Goal: Transaction & Acquisition: Purchase product/service

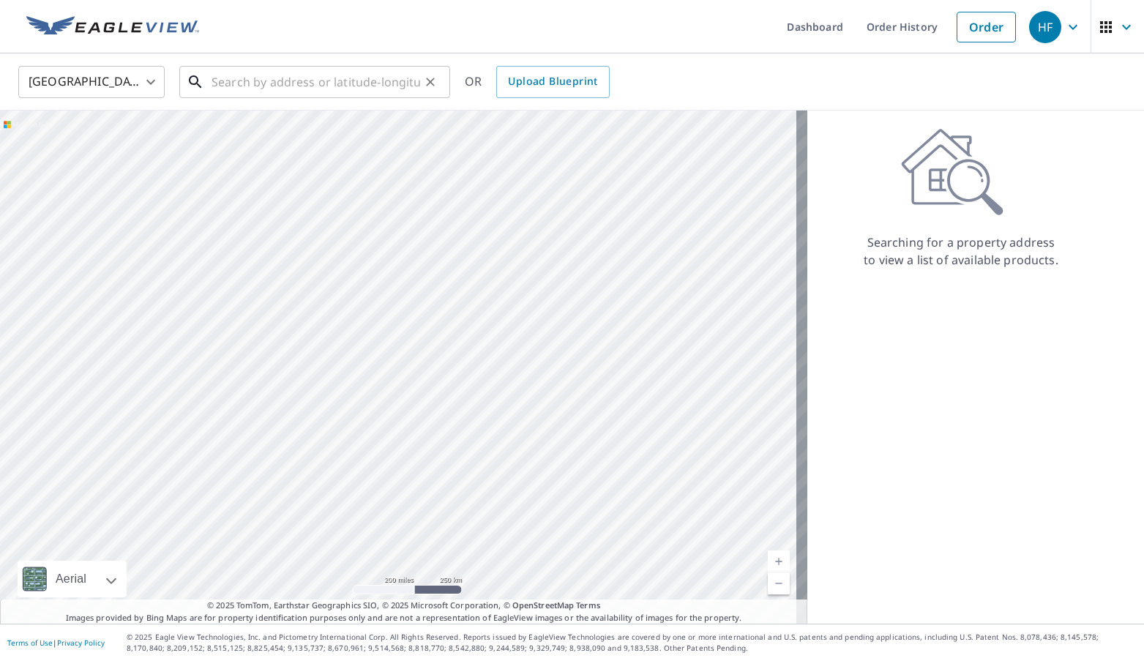
click at [359, 80] on input "text" at bounding box center [316, 81] width 209 height 41
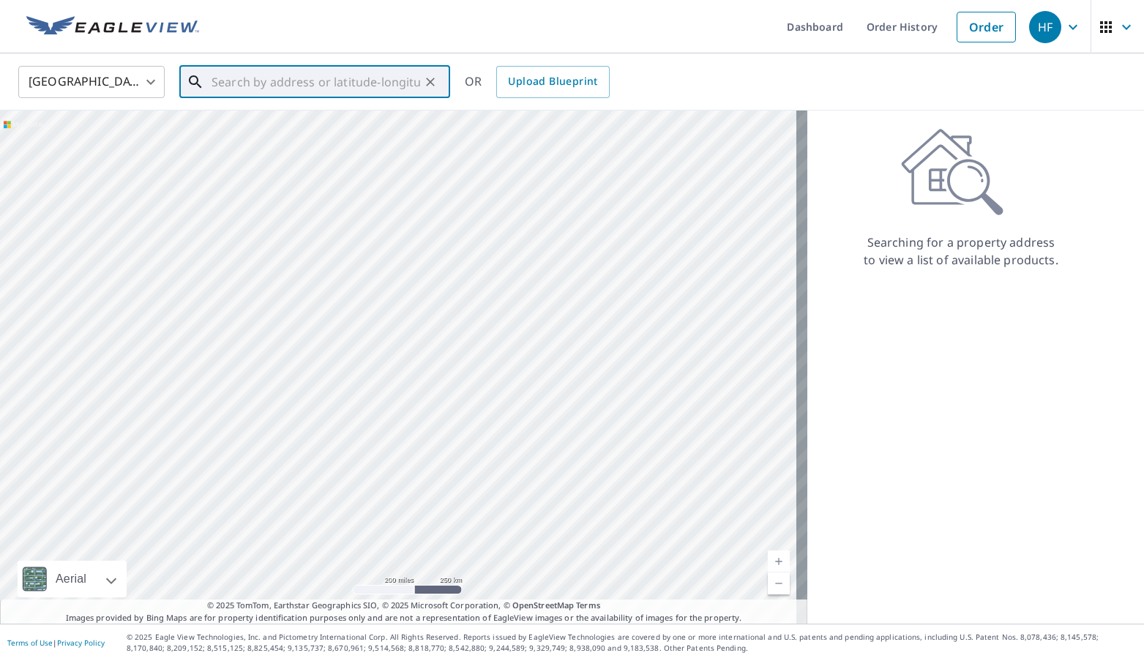
paste input "6694 Lawrence Woods Ct Lake Worth, FL 33462"
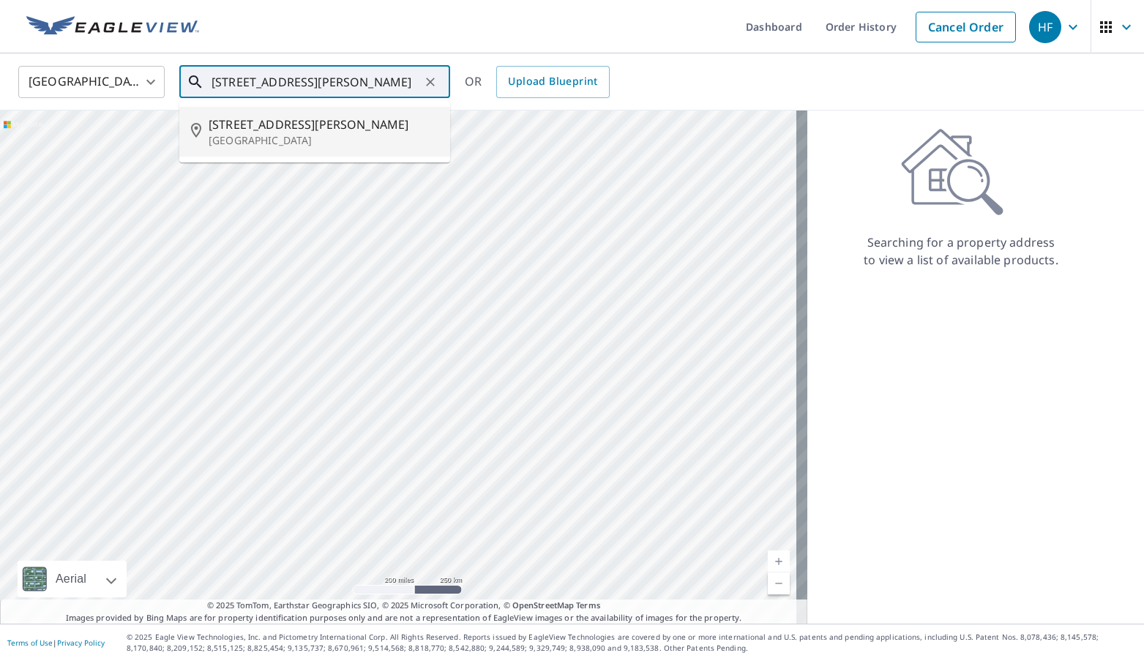
click at [293, 132] on span "6694 Lawrence Woods Ct" at bounding box center [324, 125] width 230 height 18
type input "6694 Lawrence Woods Ct Lake Worth, FL 33462"
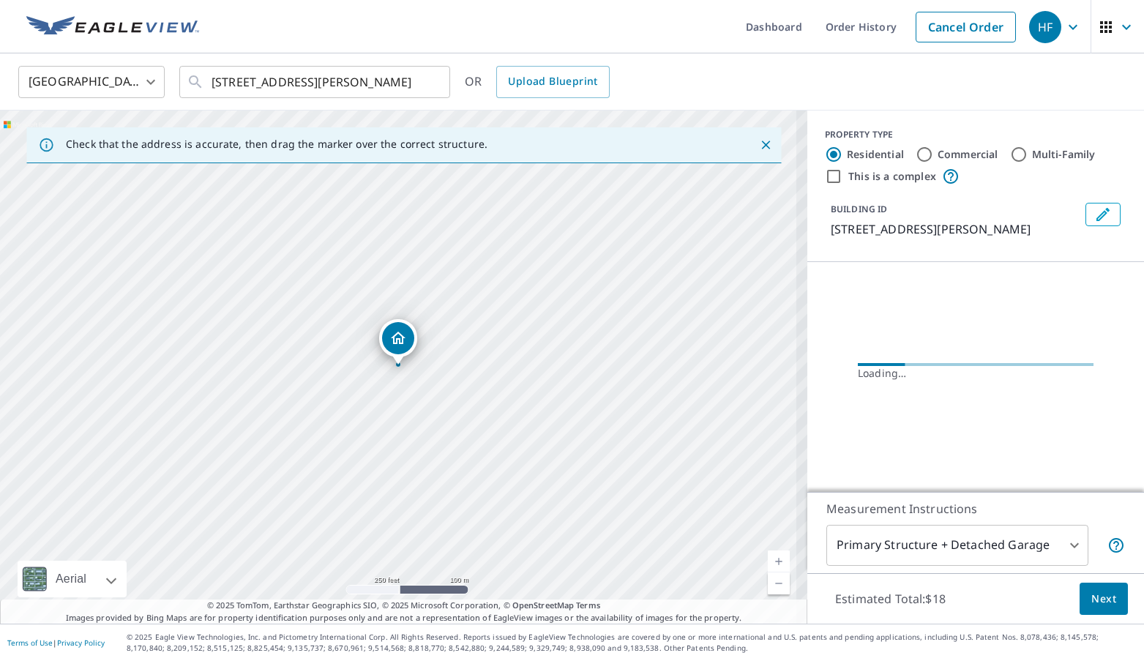
scroll to position [0, 0]
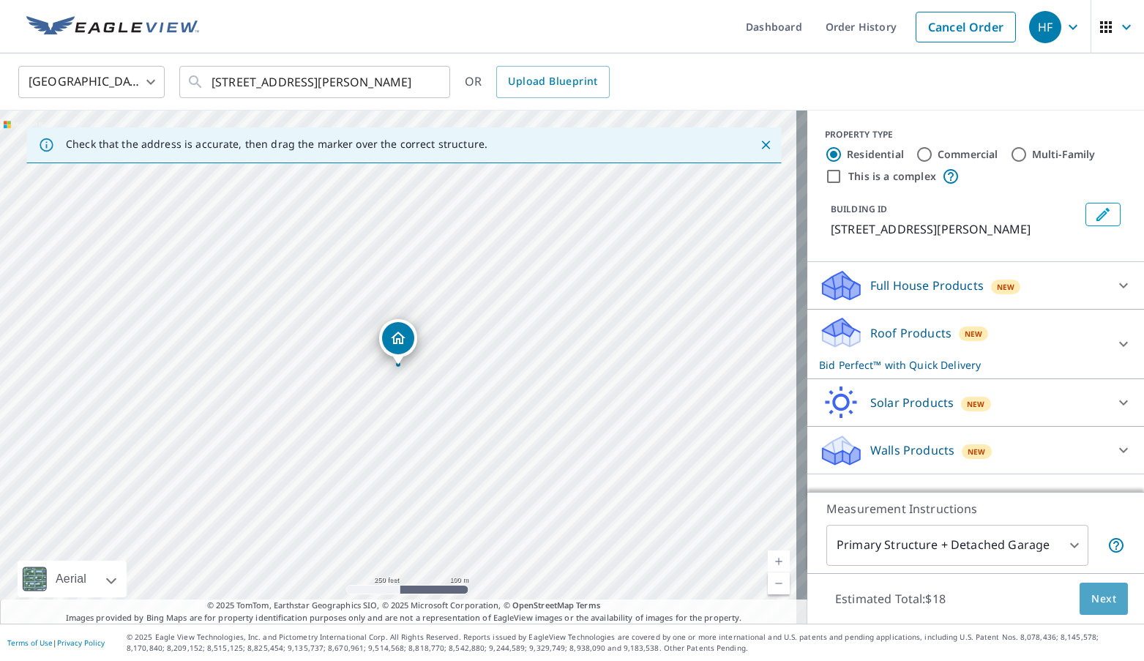
click at [1102, 597] on span "Next" at bounding box center [1103, 599] width 25 height 18
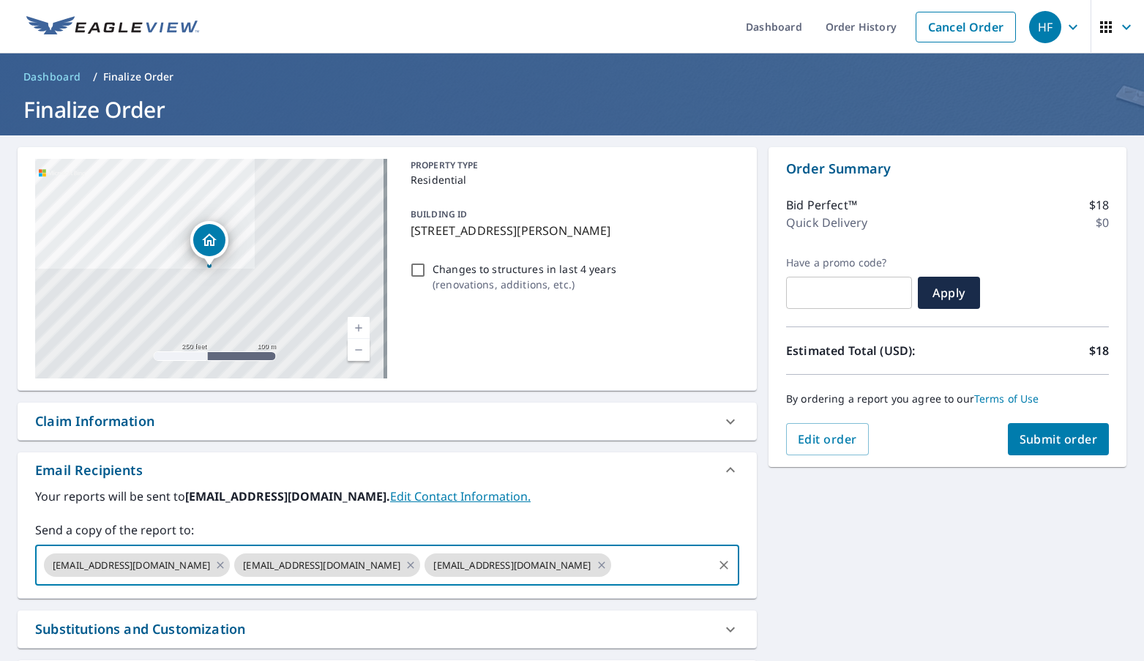
click at [613, 561] on input "text" at bounding box center [661, 565] width 97 height 28
paste input "lpaulino@fhiaremodeling.com"
type input "lpaulino@fhiaremodeling.com"
checkbox input "true"
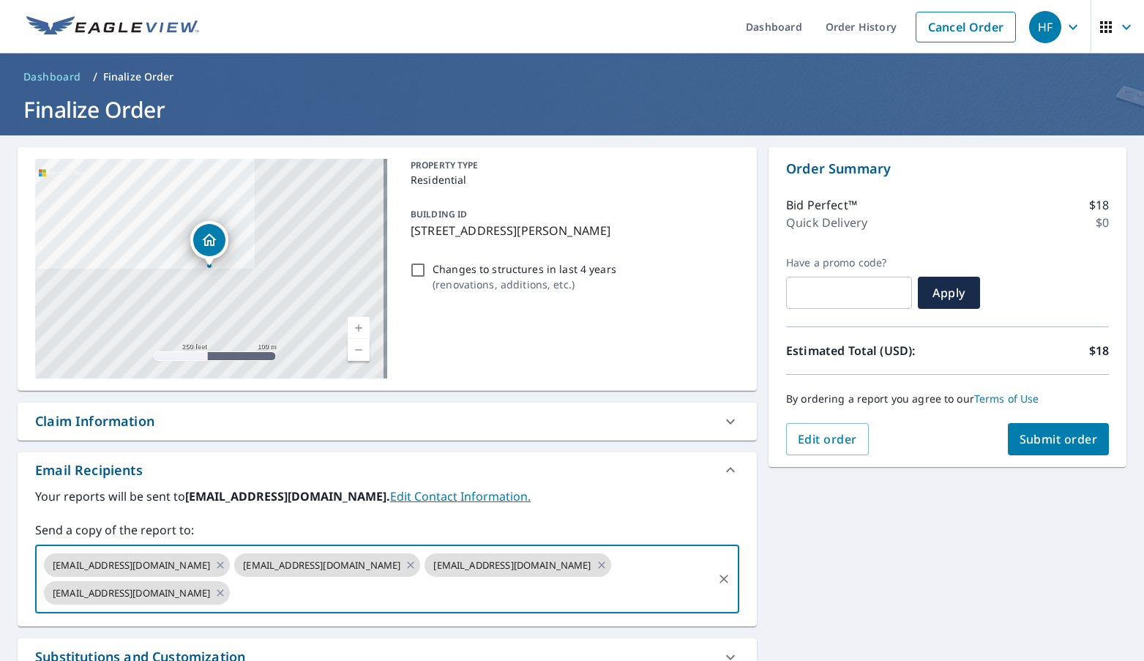
scroll to position [0, 0]
click at [458, 596] on input "text" at bounding box center [471, 593] width 479 height 28
paste input "rhall@fhiaremodeling.com"
type input "rhall@fhiaremodeling.com"
click at [1024, 435] on span "Submit order" at bounding box center [1059, 439] width 78 height 16
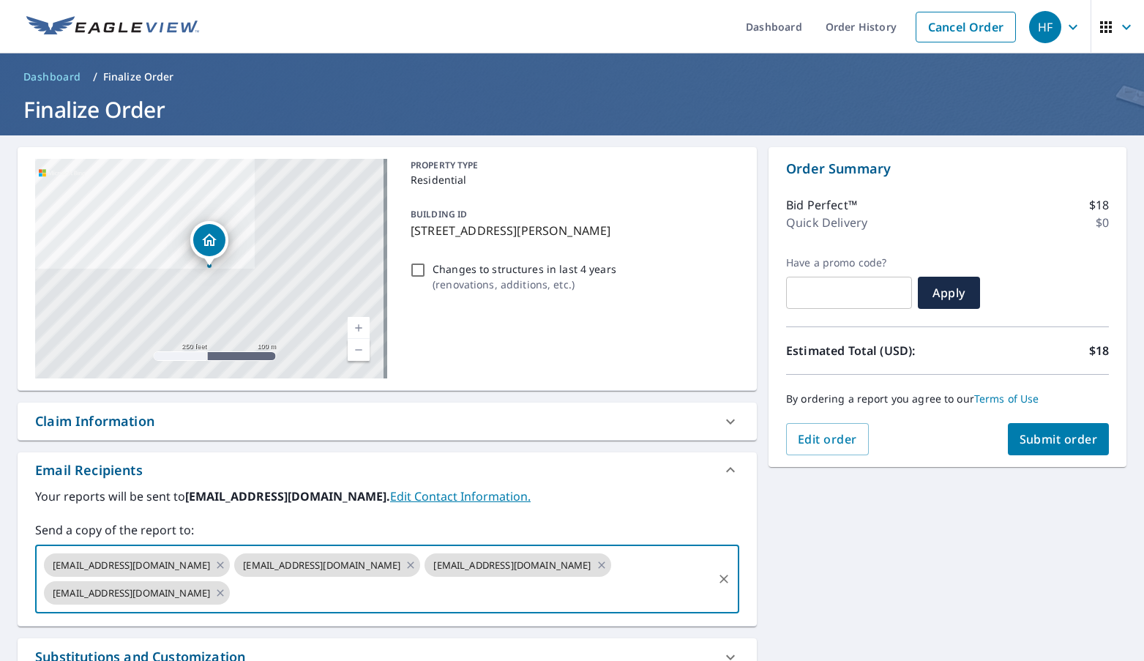
checkbox input "true"
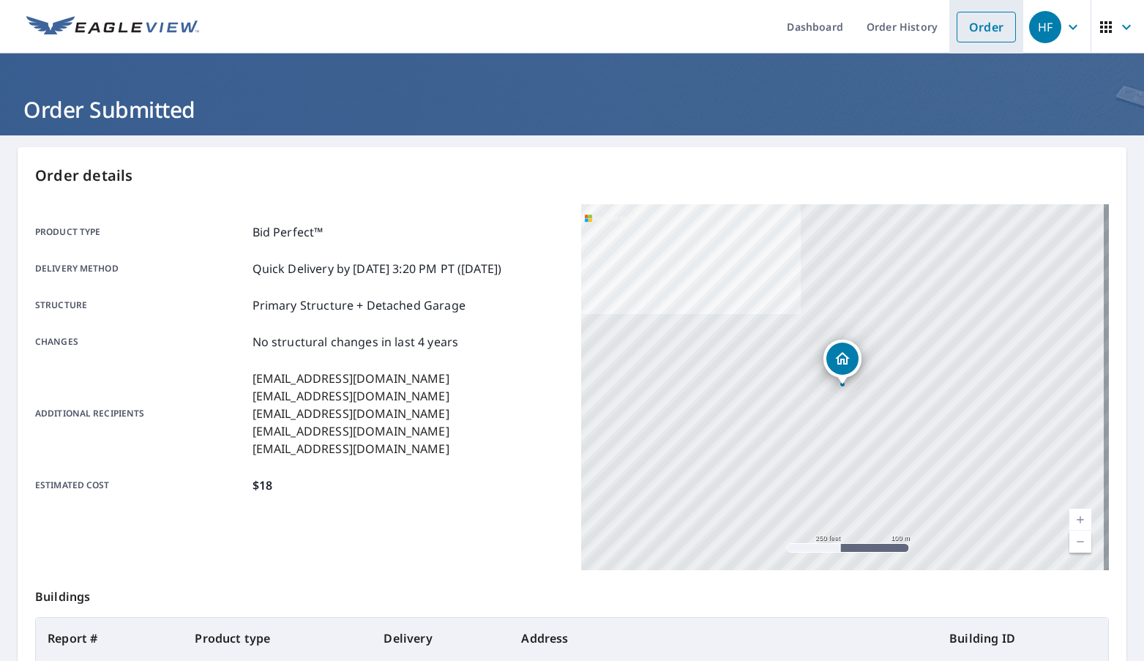
click at [976, 23] on link "Order" at bounding box center [986, 27] width 59 height 31
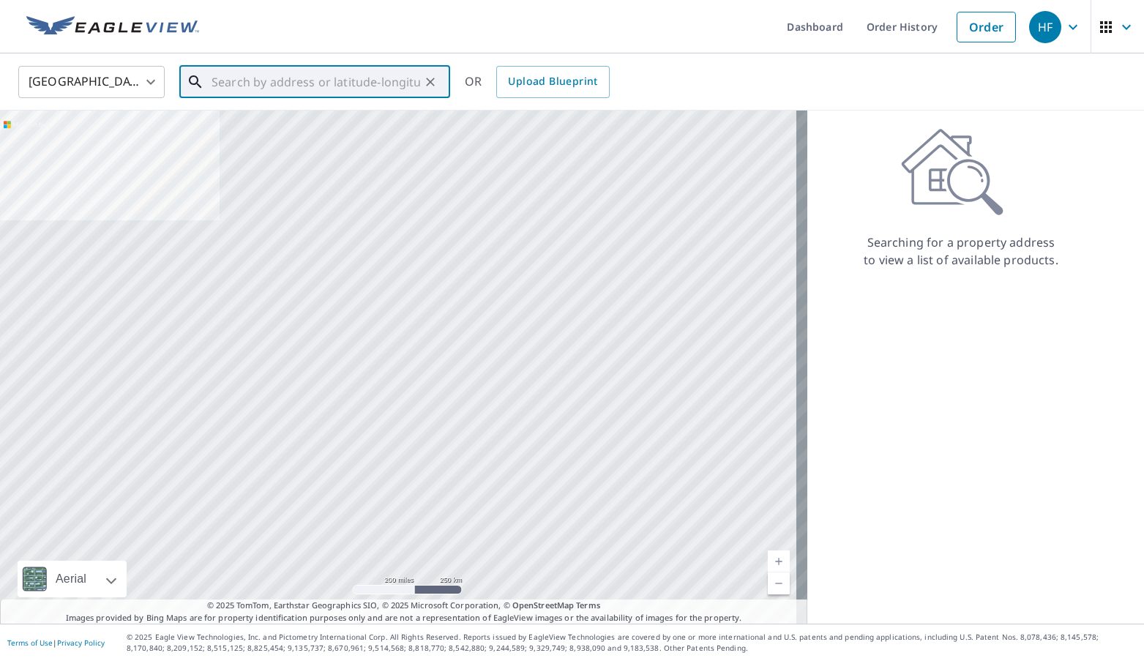
click at [402, 75] on input "text" at bounding box center [316, 81] width 209 height 41
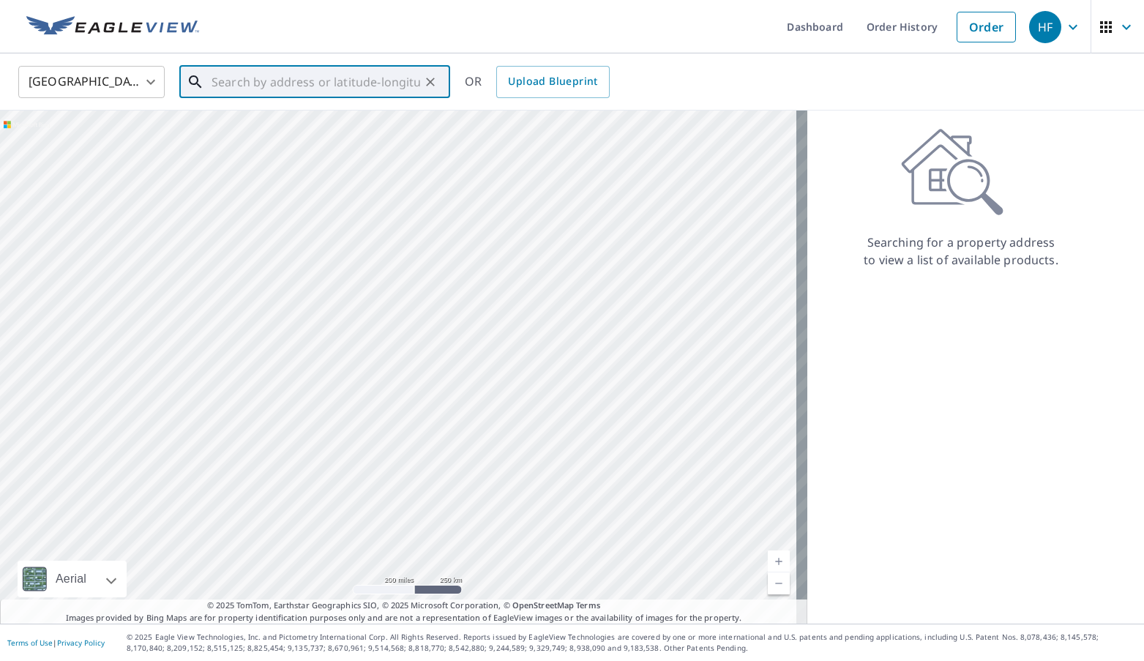
paste input "12799 SW 27th Street Miramar, FL 33027"
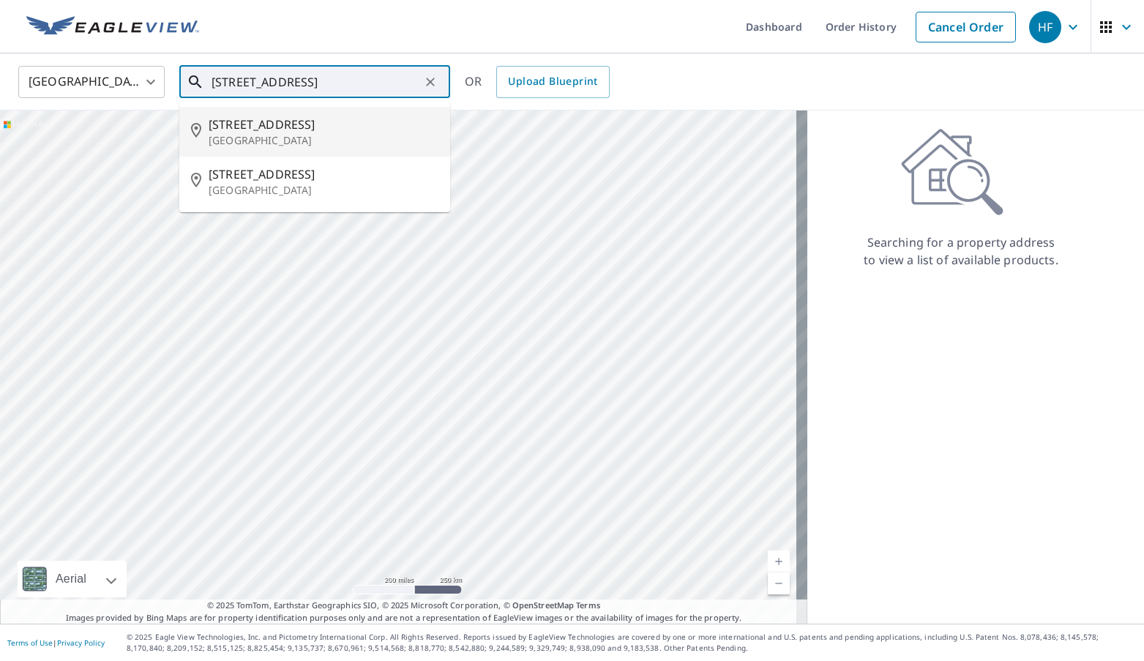
click at [324, 134] on p "Miramar, FL 33027" at bounding box center [324, 140] width 230 height 15
type input "12799 SW 27th St Miramar, FL 33027"
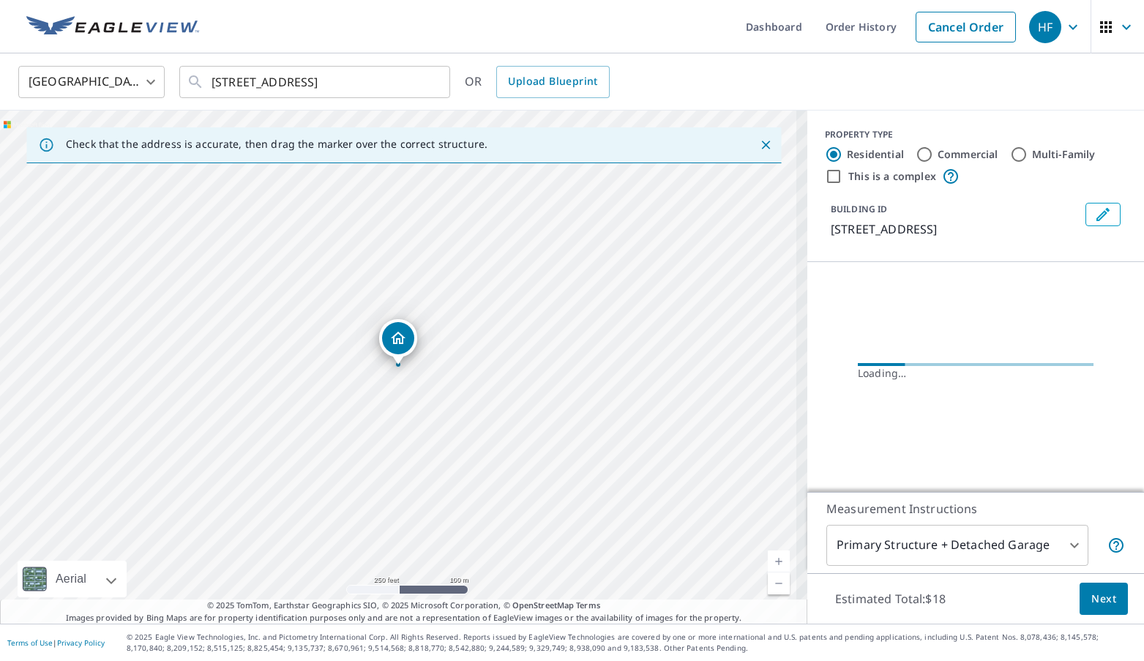
scroll to position [0, 0]
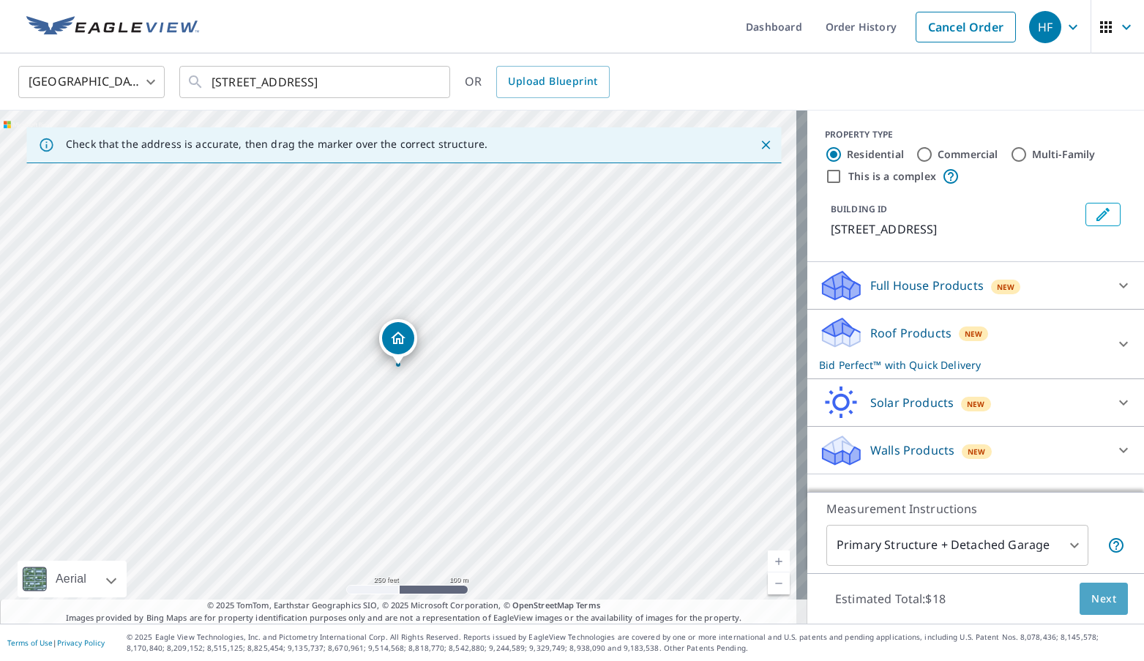
click at [1099, 588] on button "Next" at bounding box center [1104, 599] width 48 height 33
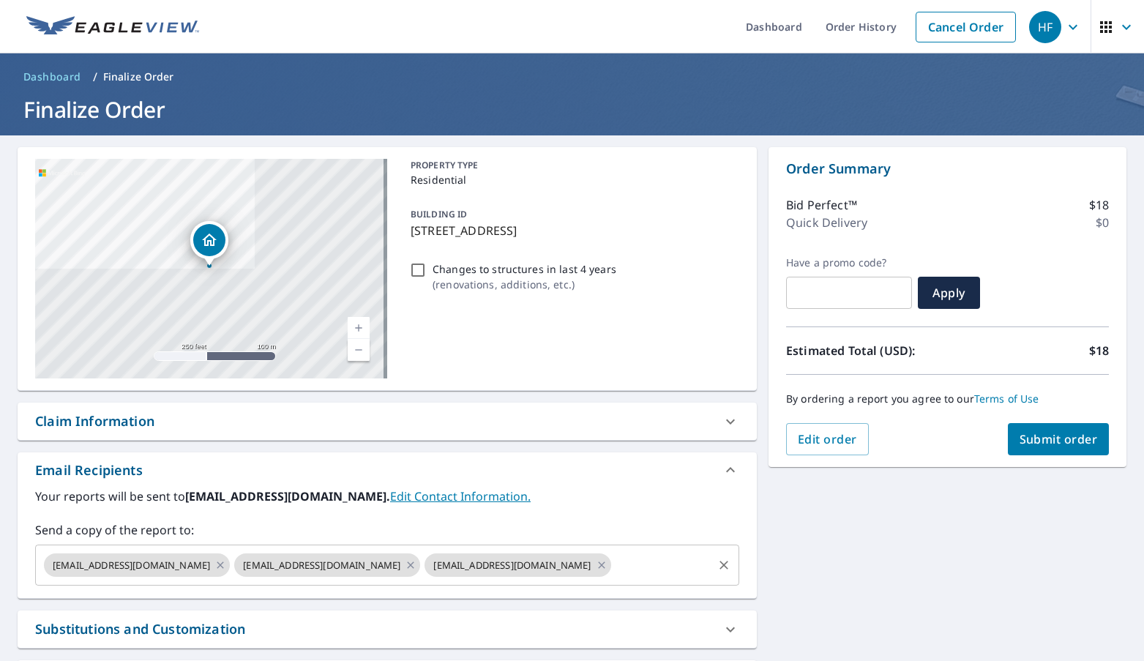
click at [613, 571] on input "text" at bounding box center [661, 565] width 97 height 28
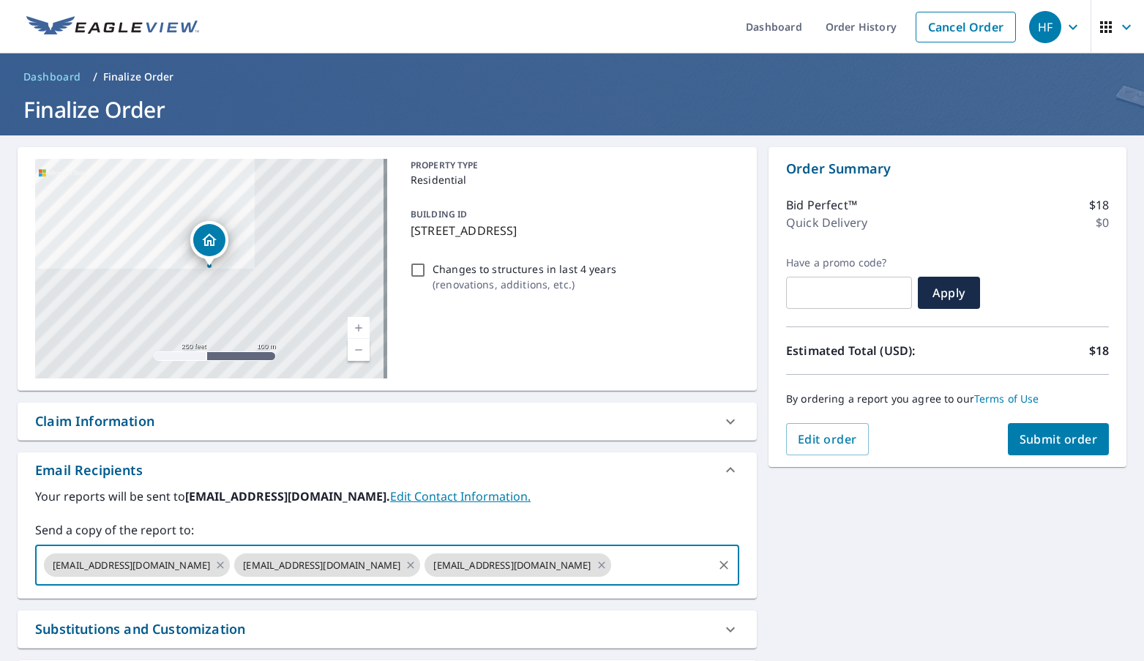
paste input "lpaulino@fhiaremodeling.com"
type input "lpaulino@fhiaremodeling.com"
checkbox input "true"
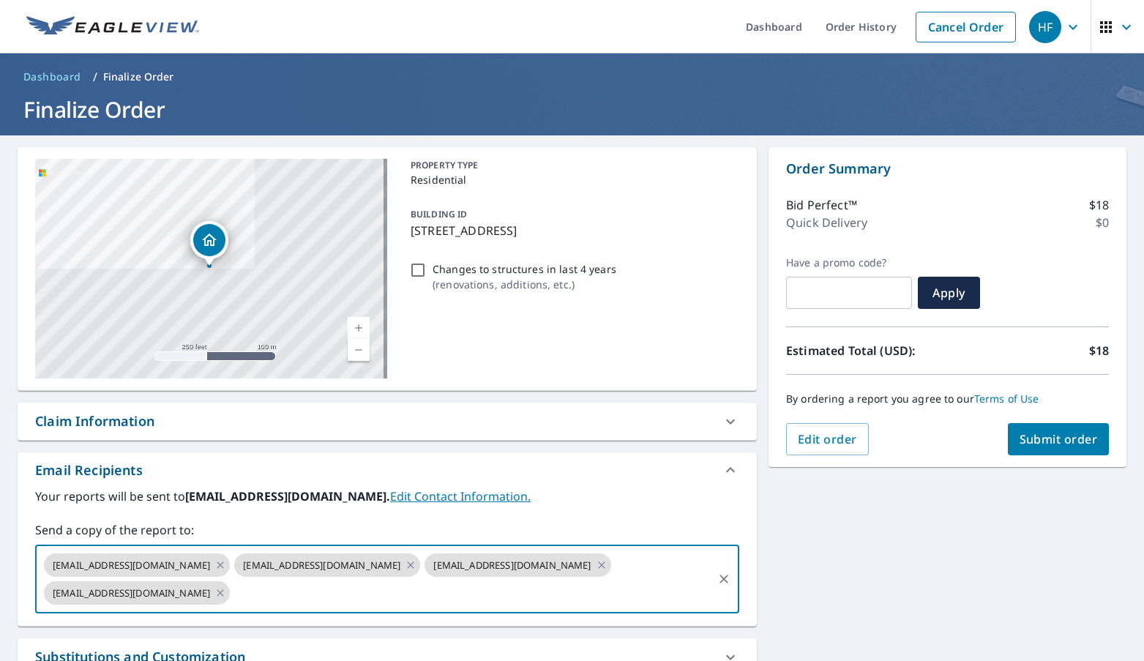
paste input "sfitzgerald@fhiaremodeling.com"
type input "sfitzgerald@fhiaremodeling.com"
click at [1033, 440] on span "Submit order" at bounding box center [1059, 439] width 78 height 16
checkbox input "true"
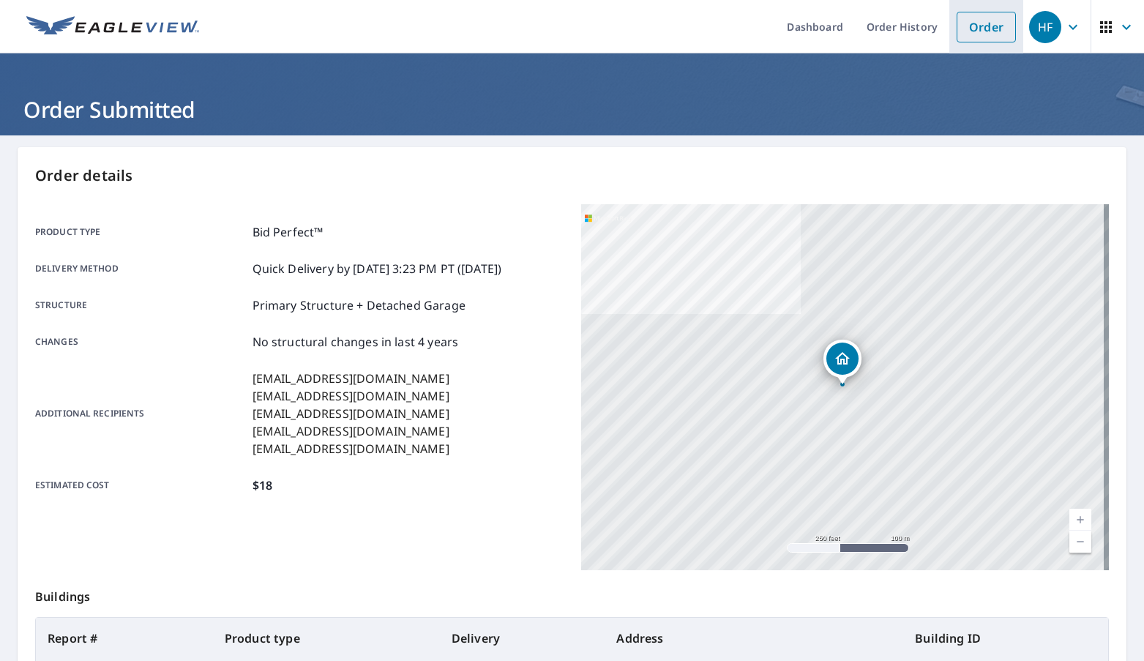
click at [979, 28] on link "Order" at bounding box center [986, 27] width 59 height 31
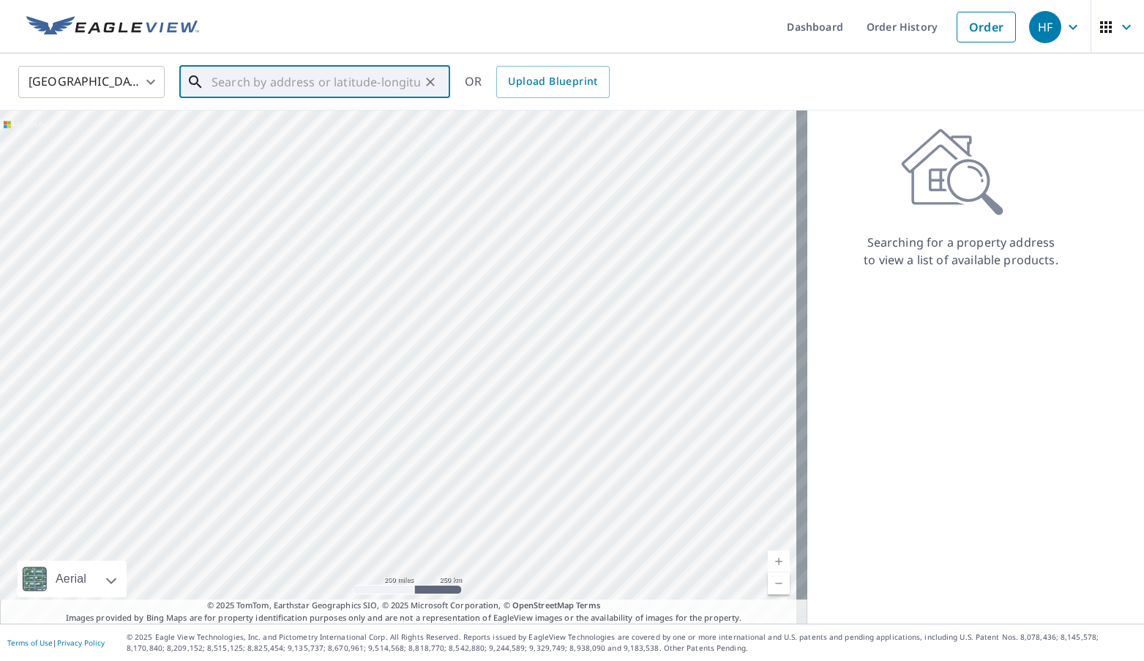
paste input "6260 South Hancock Rd. Homosassa, FL 34448"
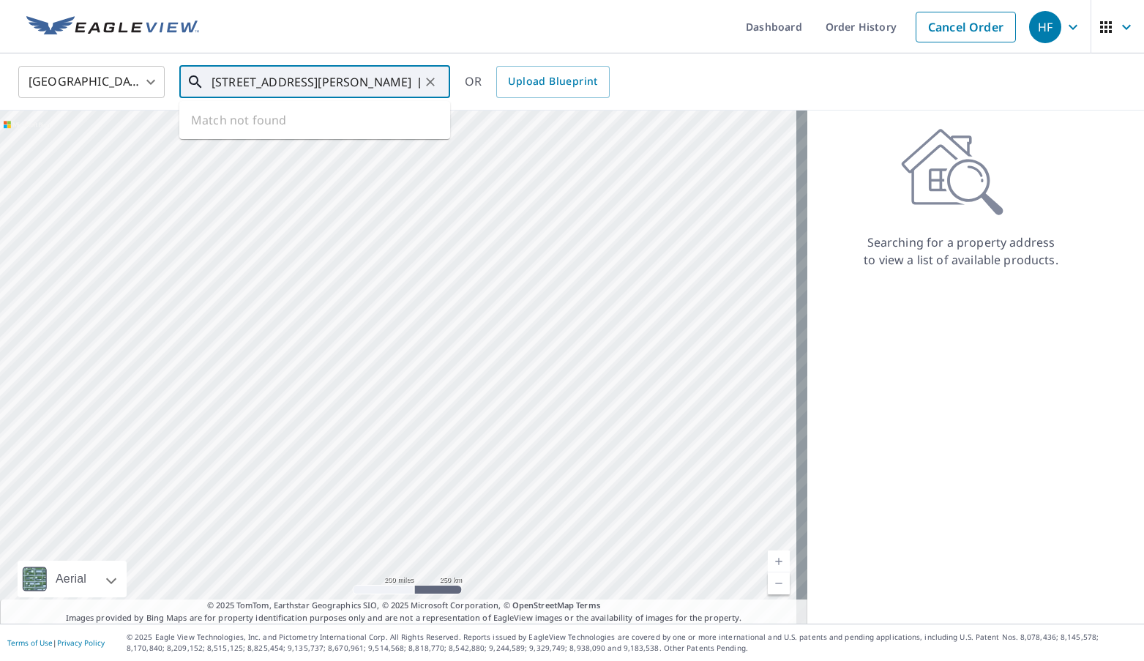
scroll to position [0, 63]
click at [299, 136] on p "Homosassa, FL 34448" at bounding box center [324, 140] width 230 height 15
type input "6260 S Hancock Rd Homosassa, FL 34448"
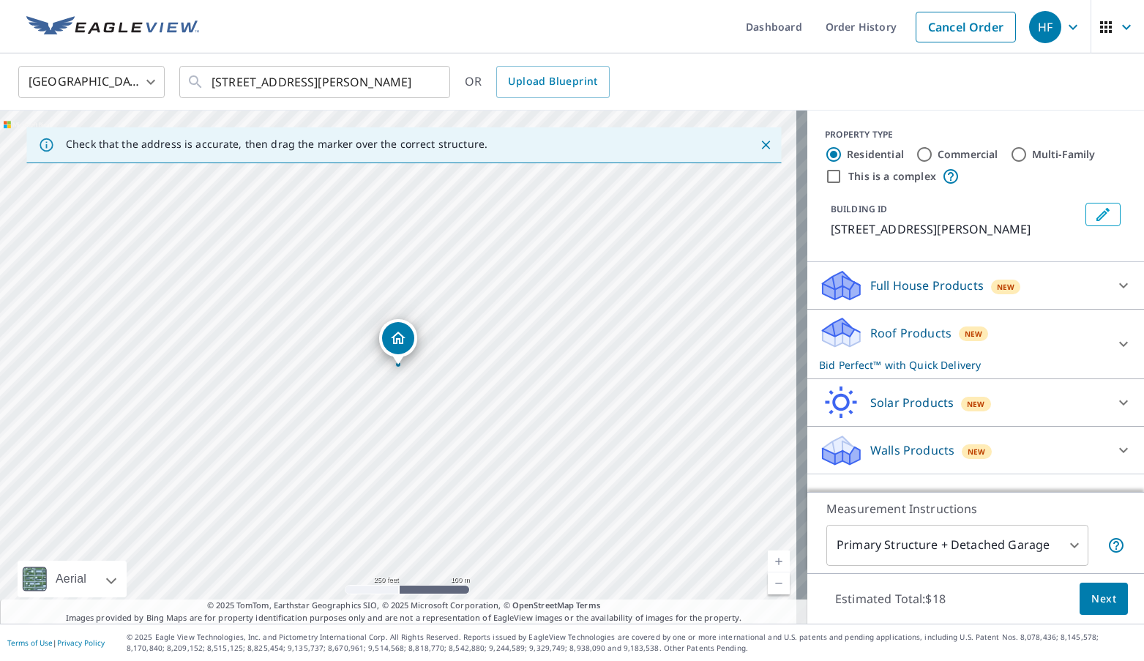
click at [1091, 596] on span "Next" at bounding box center [1103, 599] width 25 height 18
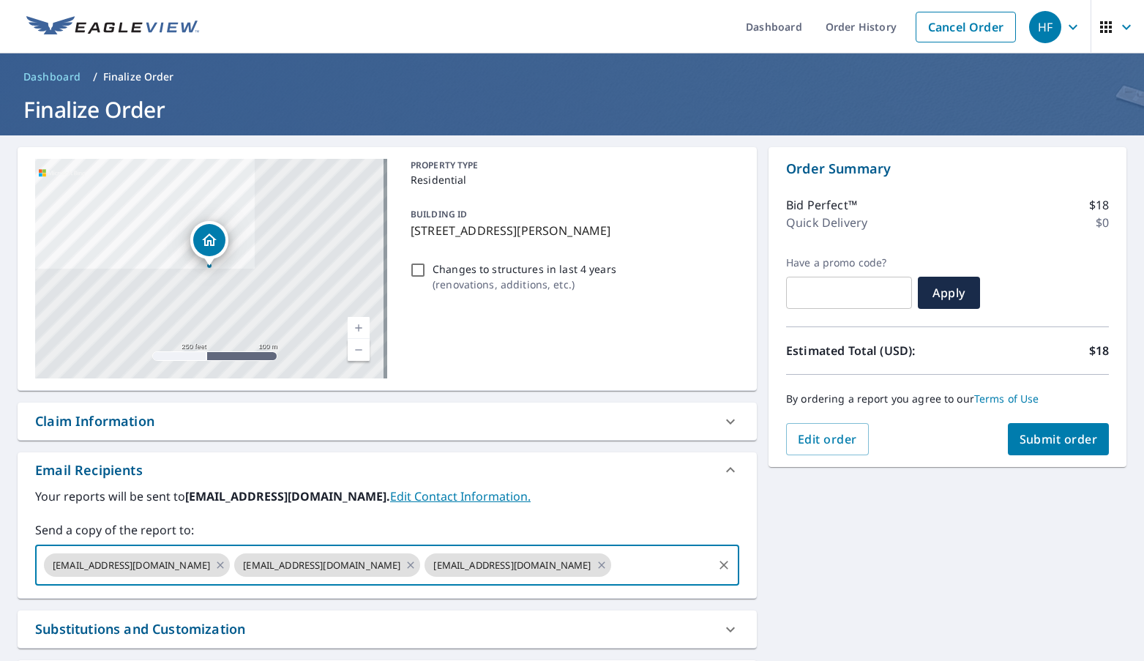
paste input "lpaulino@fhiaremodeling.com"
type input "lpaulino@fhiaremodeling.com"
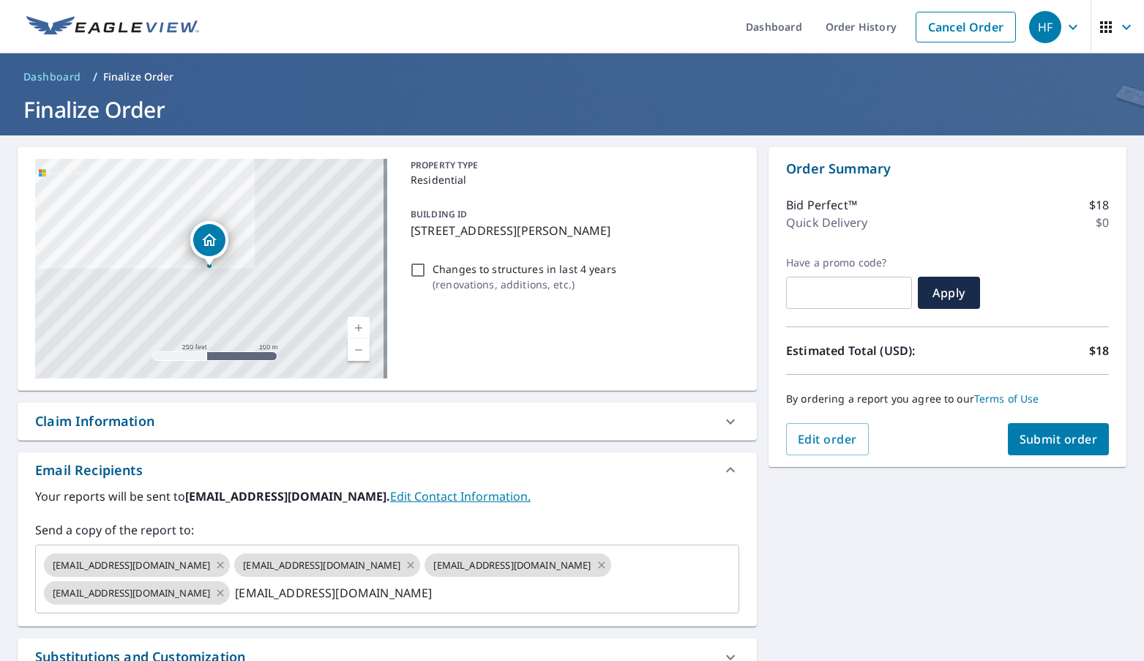
checkbox input "true"
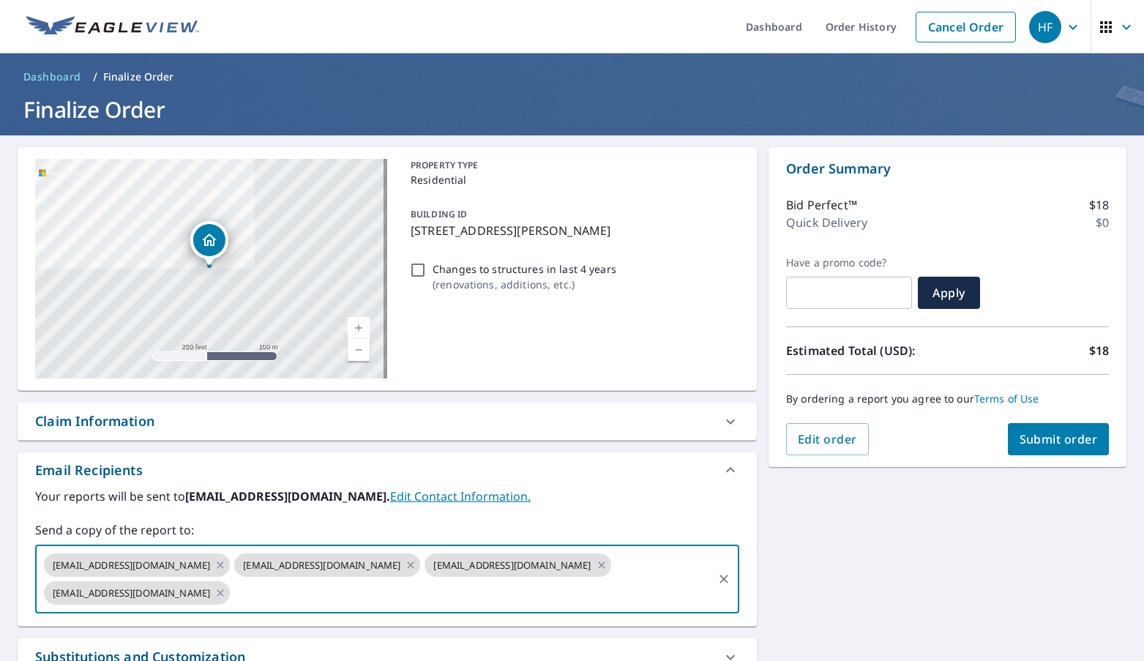
click at [466, 600] on input "text" at bounding box center [471, 593] width 479 height 28
paste input "jdesantisjuliao@fhiaremodeling.com"
type input "jdesantisjuliao@fhiaremodeling.com"
click at [1051, 435] on span "Submit order" at bounding box center [1059, 439] width 78 height 16
checkbox input "true"
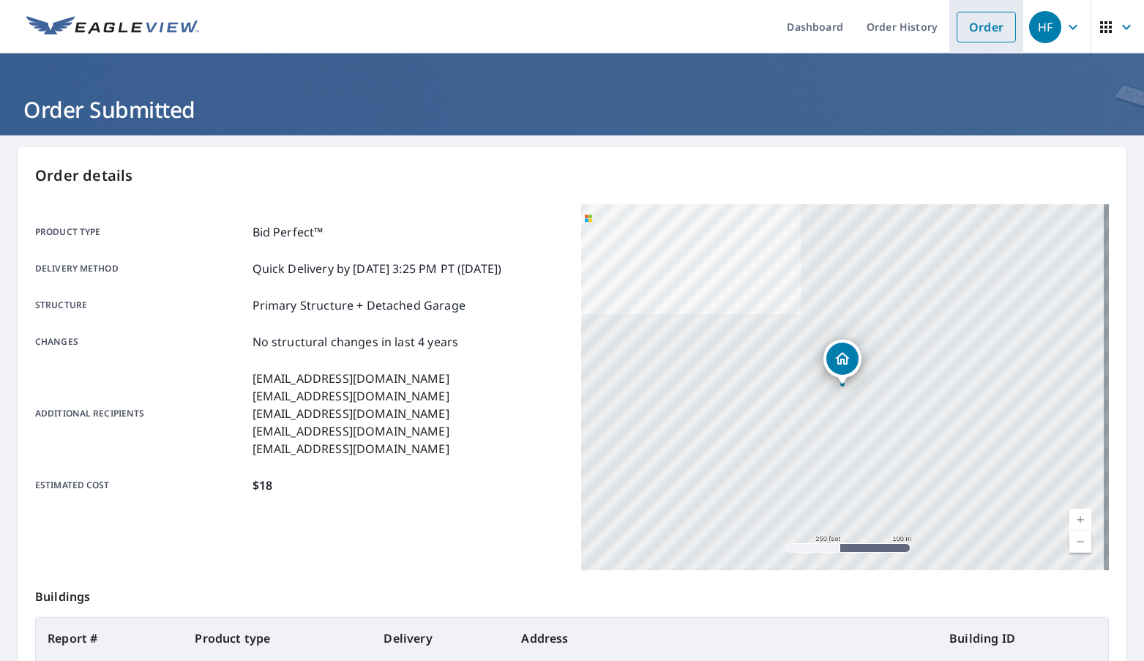
click at [982, 29] on link "Order" at bounding box center [986, 27] width 59 height 31
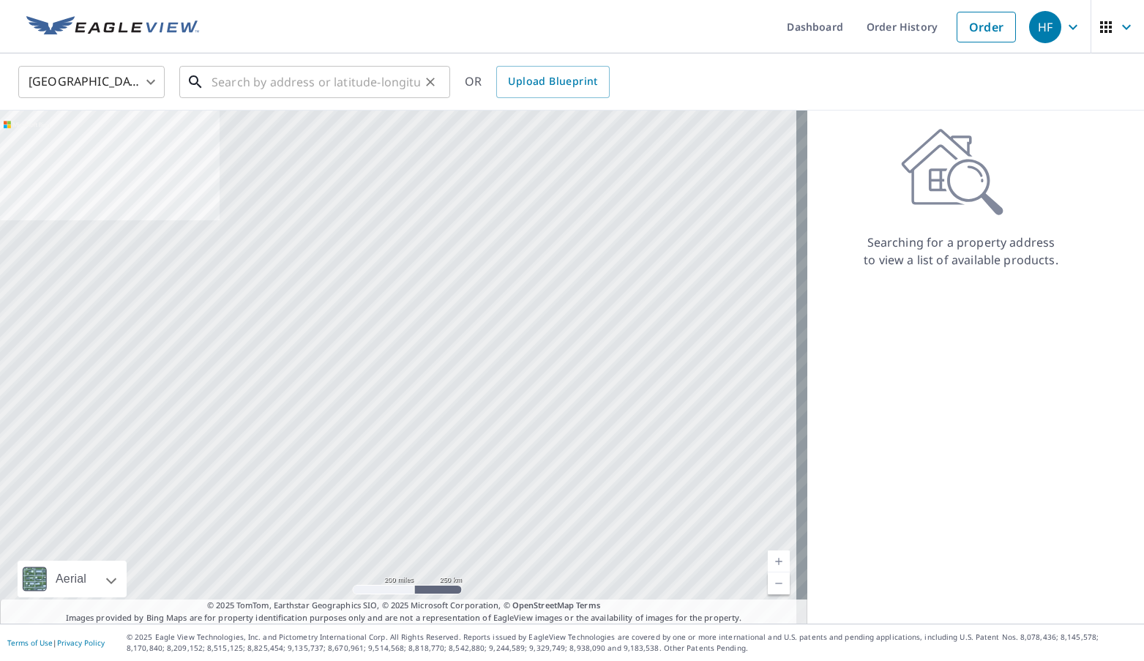
click at [316, 81] on input "text" at bounding box center [316, 81] width 209 height 41
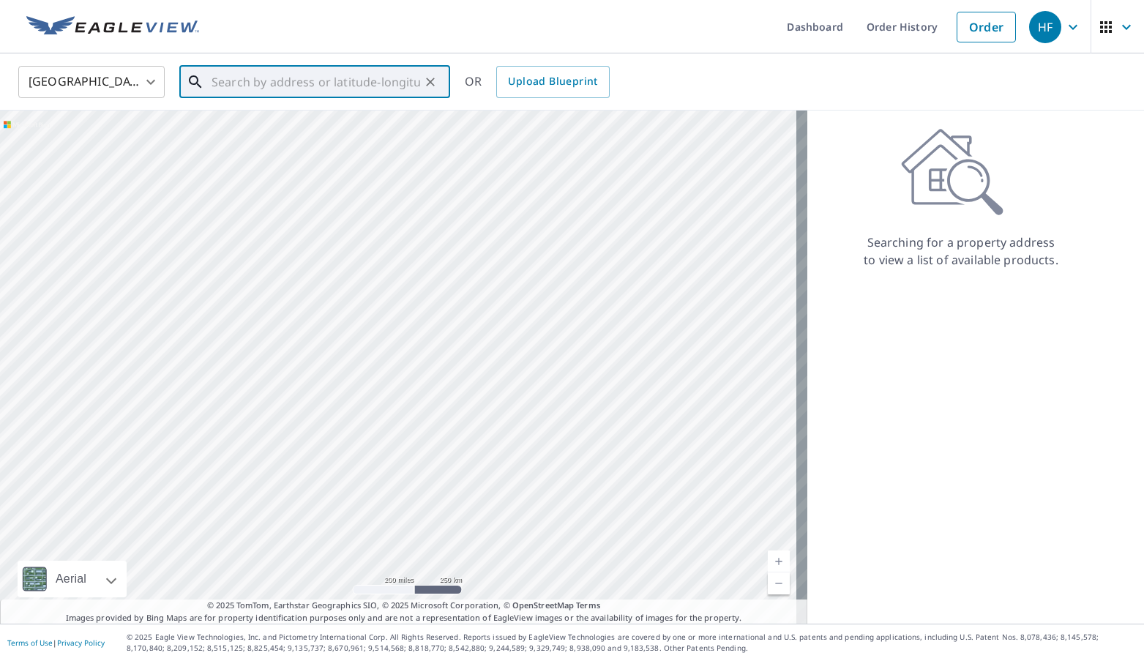
paste input "402 flamingo dr St Mary’s , GA 31558"
click at [259, 124] on span "402 Flamingo Dr" at bounding box center [324, 125] width 230 height 18
type input "402 Flamingo Dr St Marys, GA 31558"
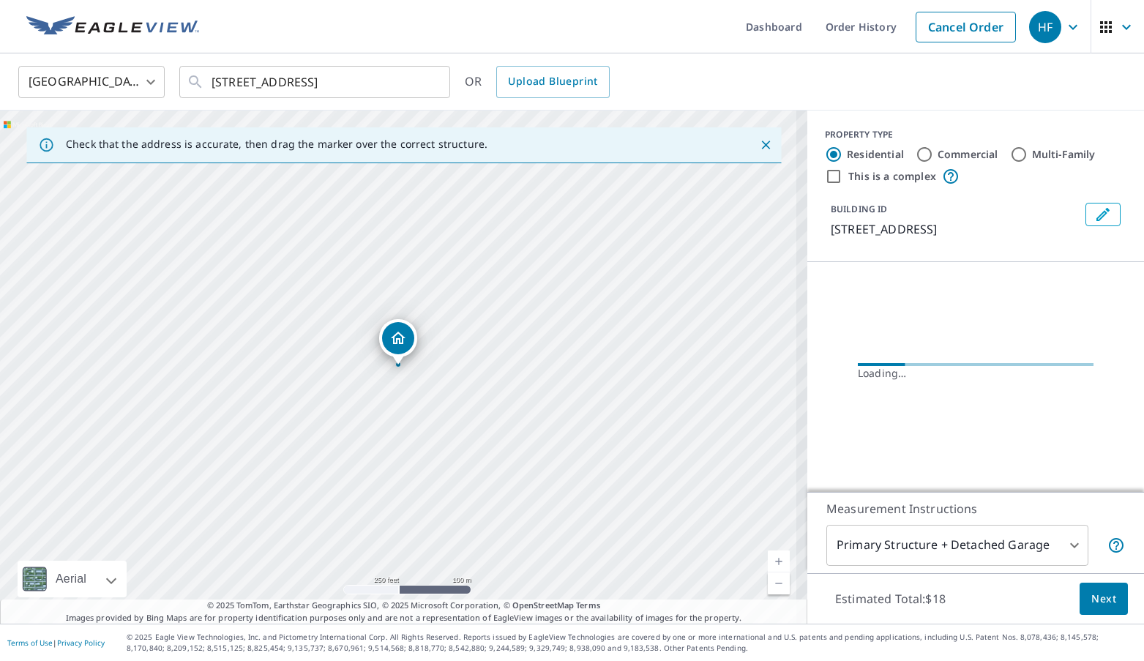
scroll to position [0, 0]
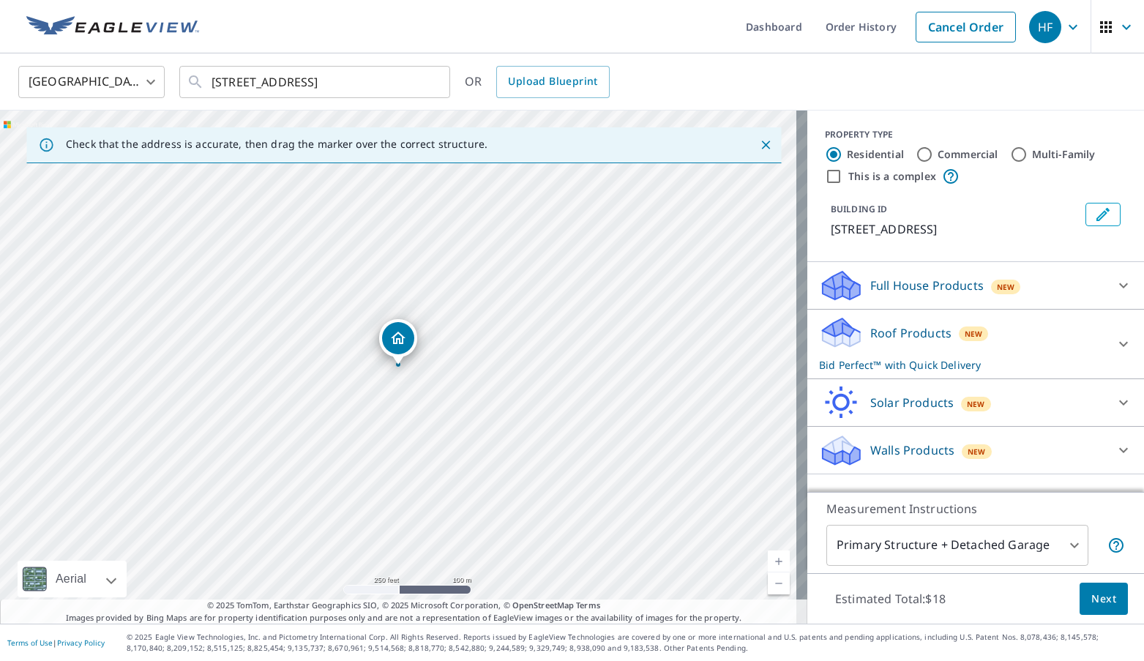
click at [1094, 591] on span "Next" at bounding box center [1103, 599] width 25 height 18
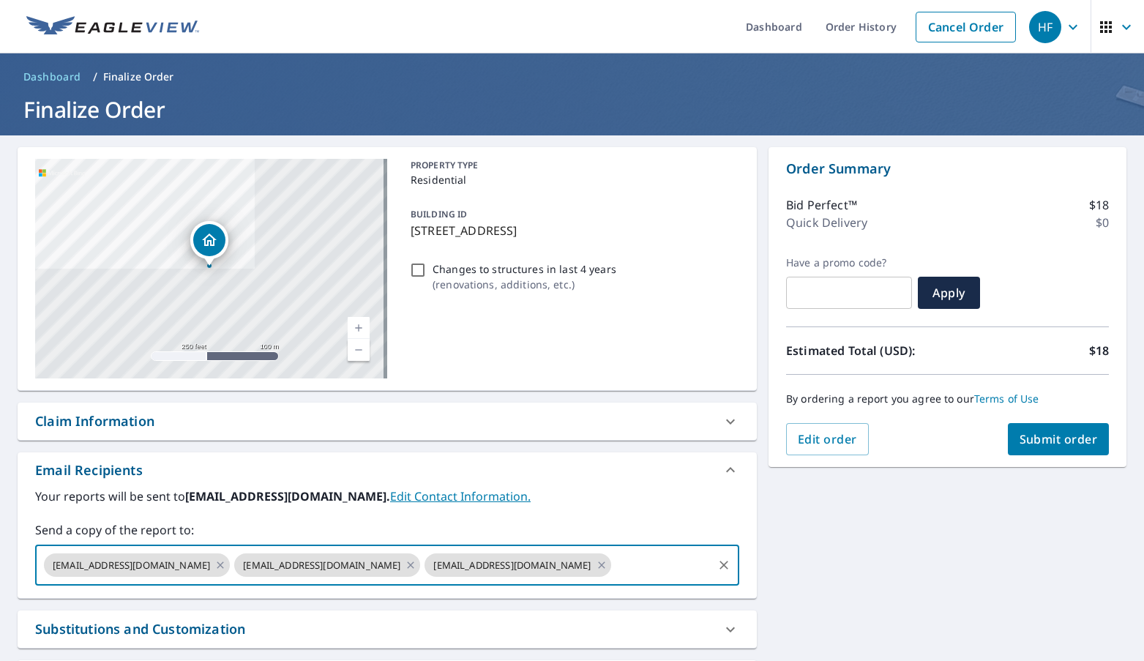
paste input "lpaulino@fhiaremodeling.com"
type input "lpaulino@fhiaremodeling.com"
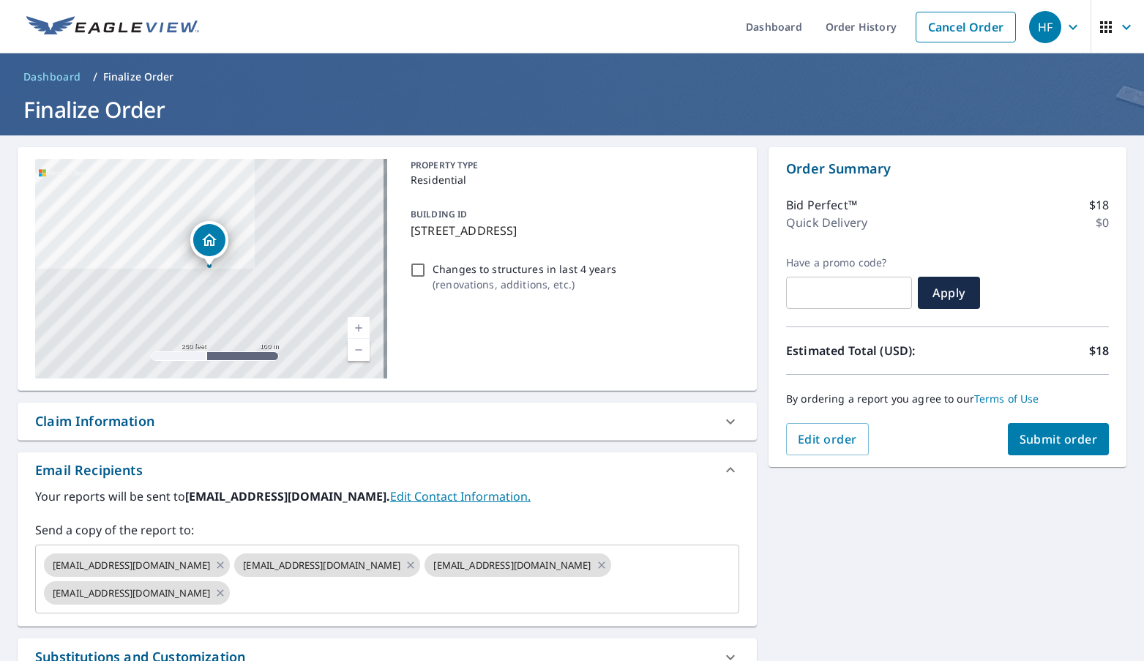
scroll to position [0, 0]
click at [843, 27] on link "Order History" at bounding box center [861, 26] width 94 height 53
checkbox input "true"
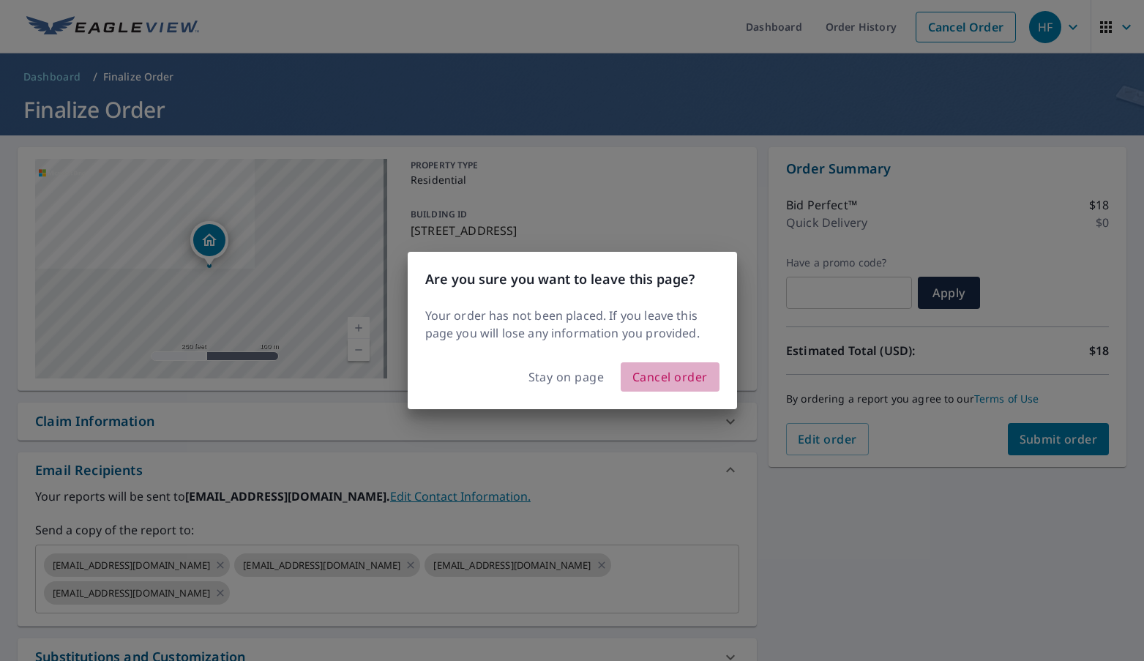
click at [681, 379] on span "Cancel order" at bounding box center [669, 377] width 75 height 20
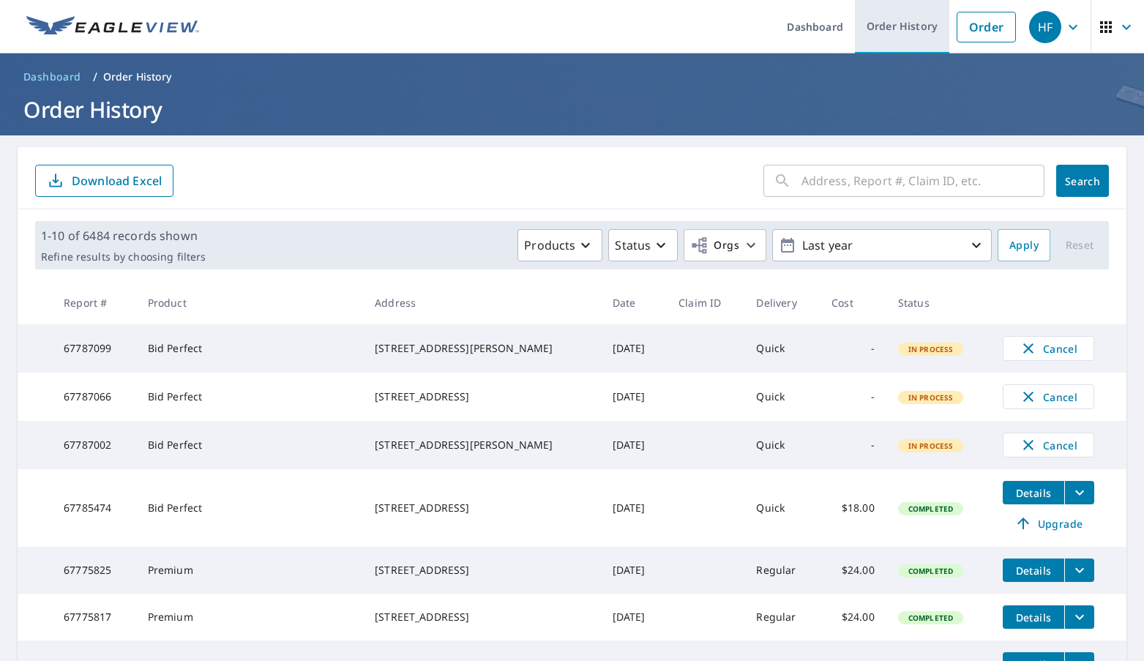
drag, startPoint x: 979, startPoint y: 31, endPoint x: 933, endPoint y: 32, distance: 45.4
click at [979, 31] on link "Order" at bounding box center [986, 27] width 59 height 31
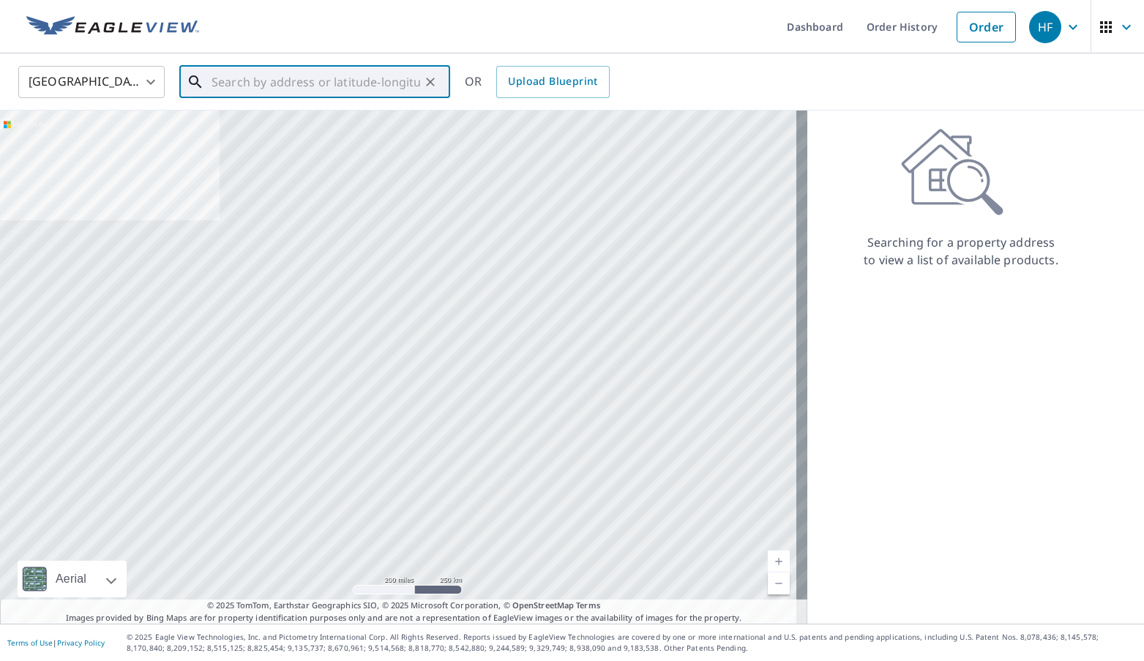
paste input "18901 sw 313th st Homestead, FL 33030"
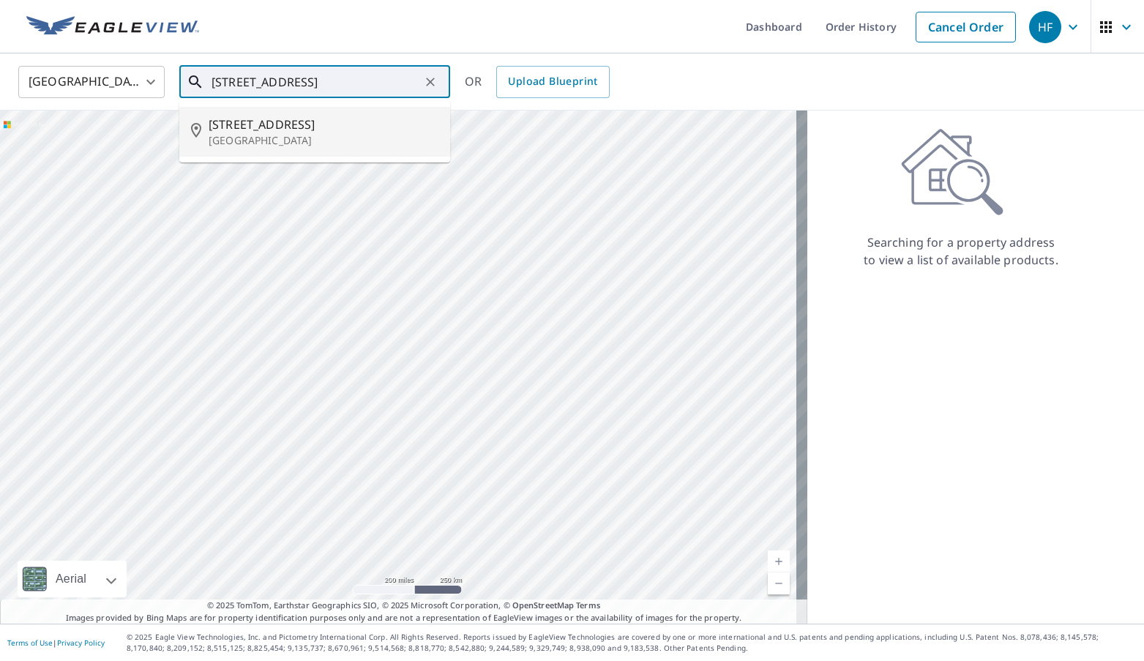
click at [269, 128] on span "18901 Sw 313th St" at bounding box center [324, 125] width 230 height 18
type input "18901 Sw 313th St Homestead, FL 33030"
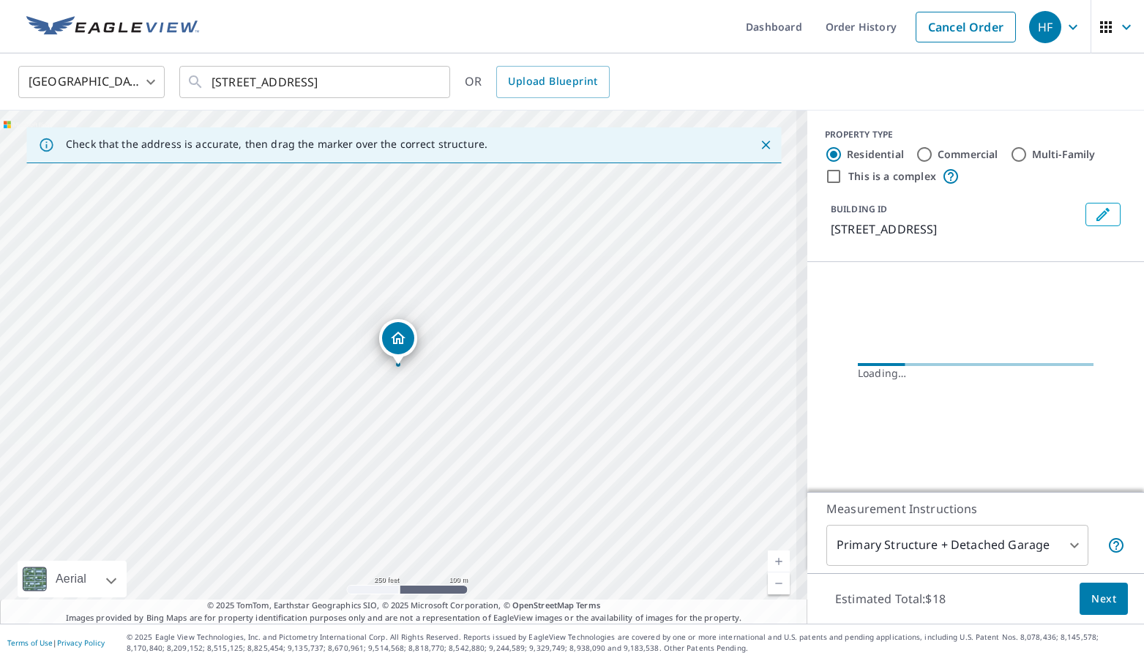
scroll to position [0, 0]
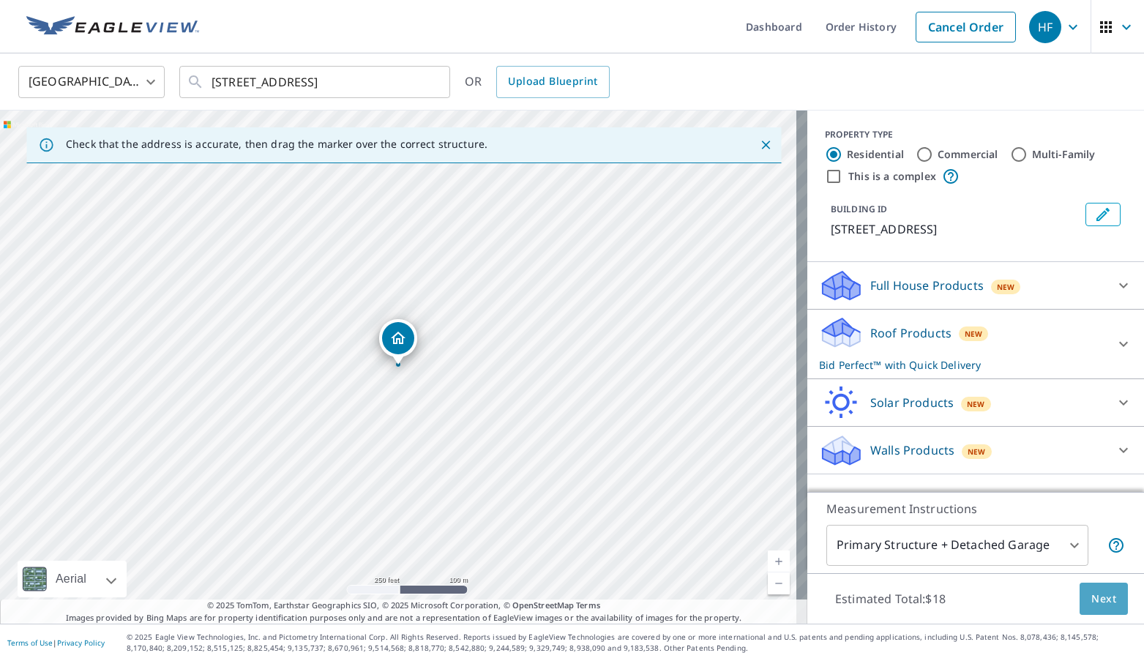
click at [1091, 594] on span "Next" at bounding box center [1103, 599] width 25 height 18
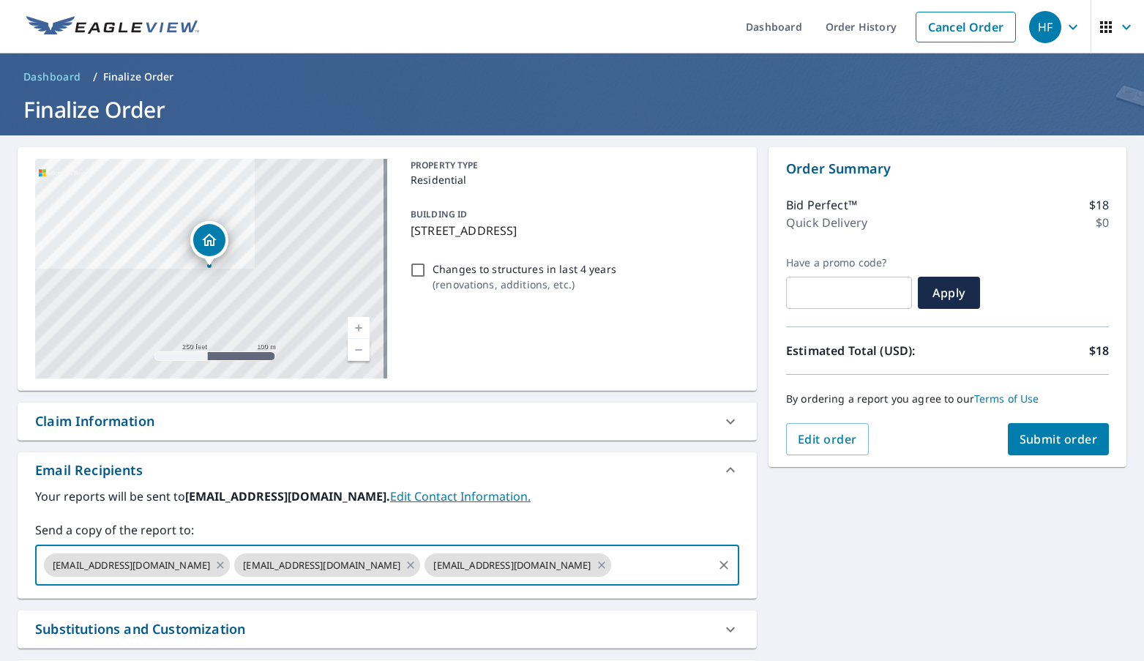
paste input "lpaulino@fhiaremodeling.com"
type input "lpaulino@fhiaremodeling.com"
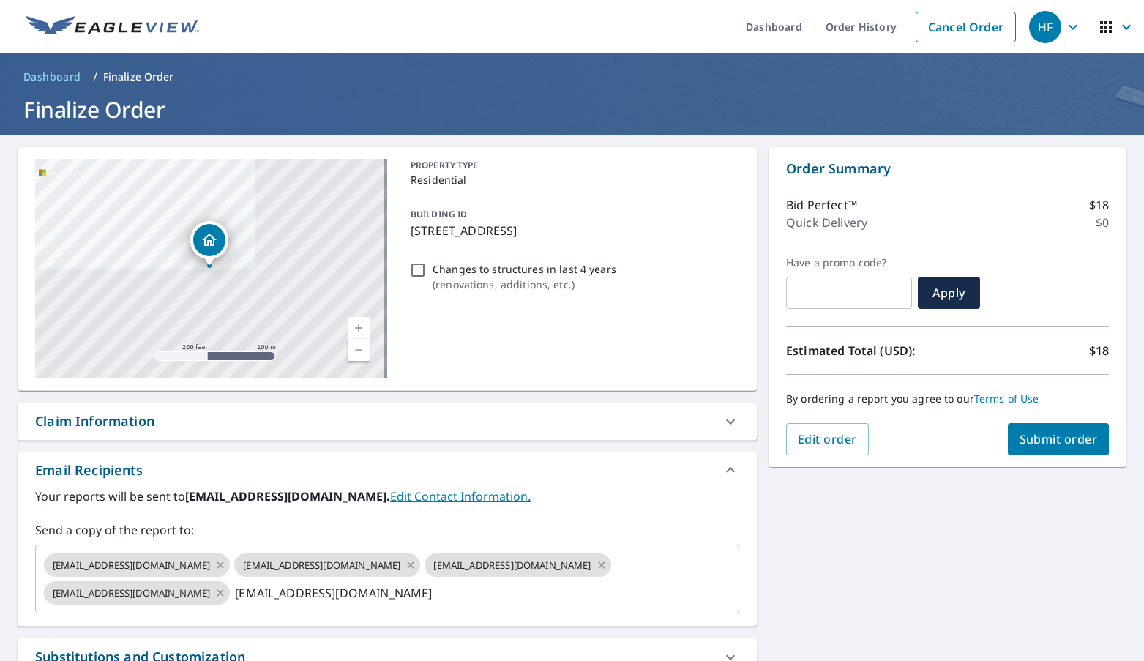
checkbox input "true"
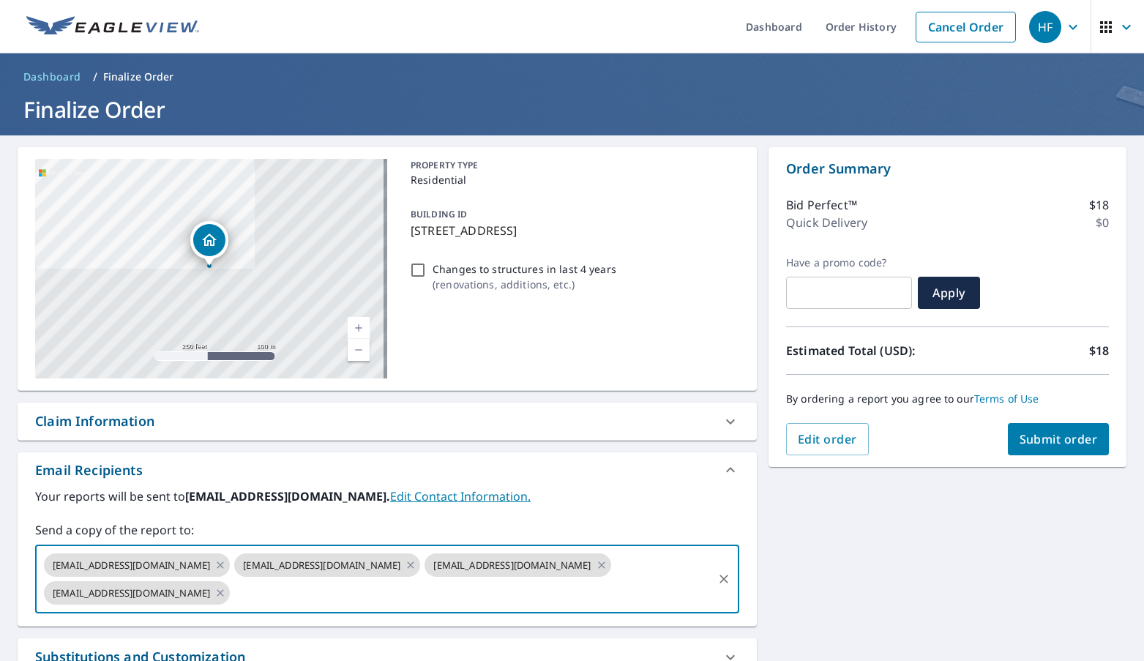
scroll to position [0, 0]
paste input "smaldonado@fhiaremodeling.com"
type input "smaldonado@fhiaremodeling.com"
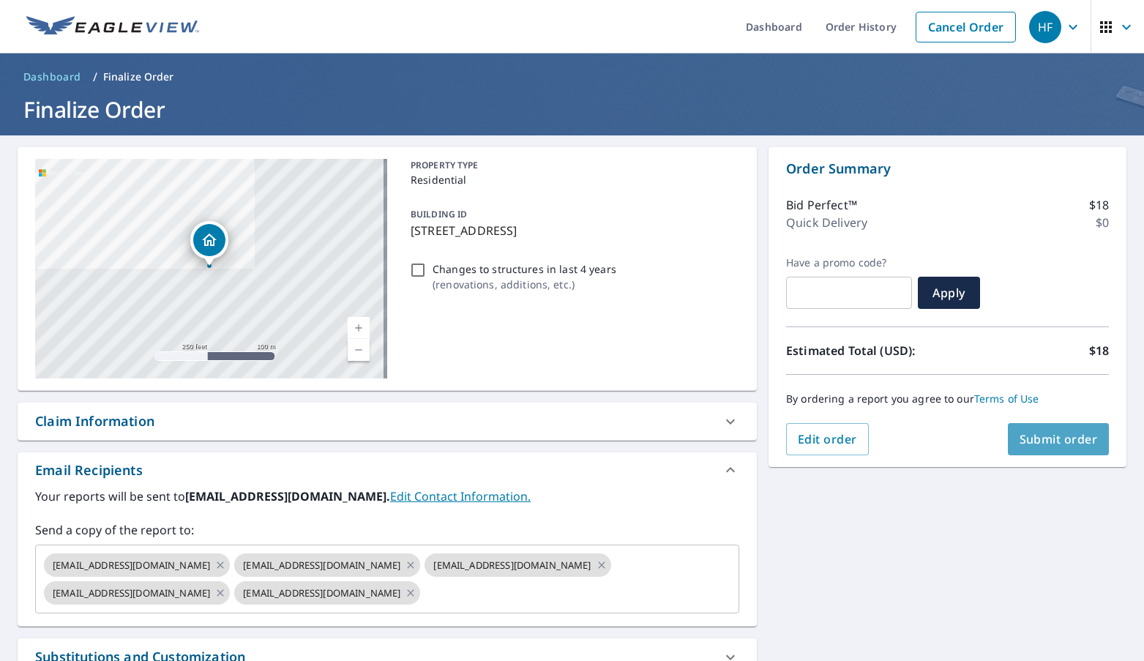
click at [1020, 438] on span "Submit order" at bounding box center [1059, 439] width 78 height 16
checkbox input "true"
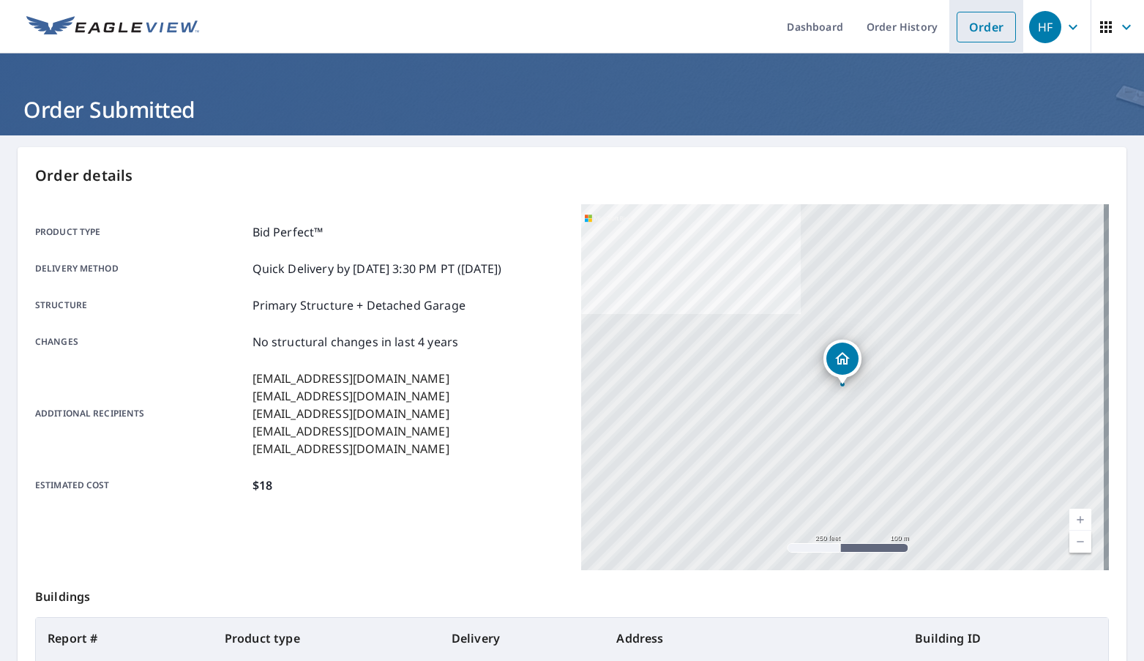
click at [968, 31] on link "Order" at bounding box center [986, 27] width 59 height 31
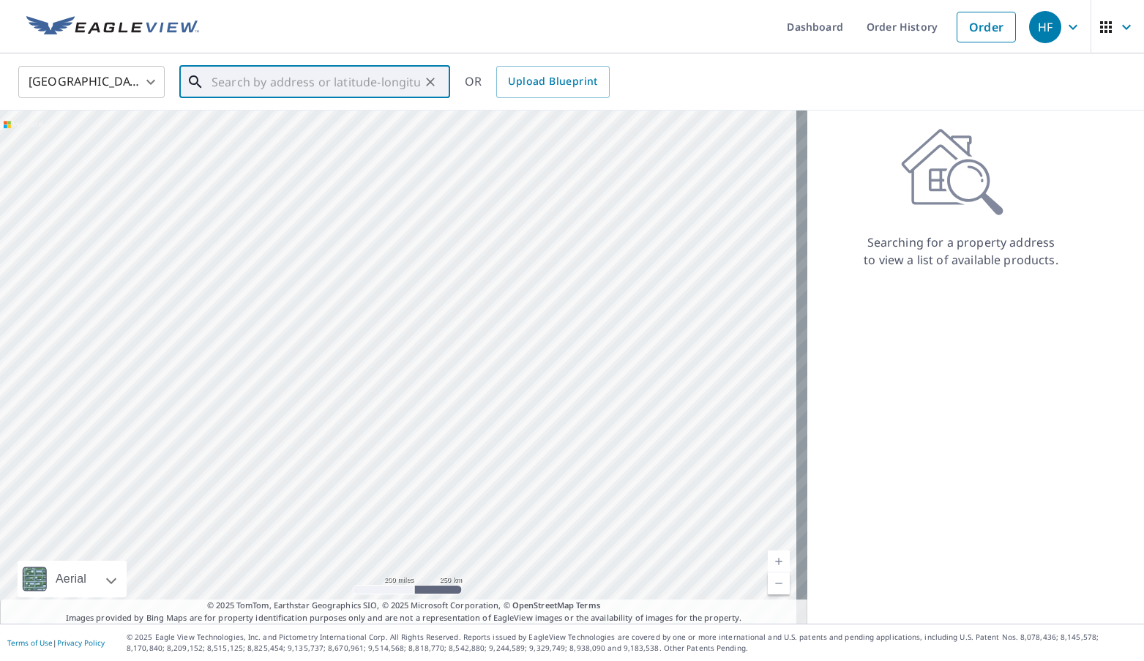
paste input "10635 NW 11 AV Miami, FL 33150"
click at [291, 141] on p "Miami, FL 33150" at bounding box center [324, 140] width 230 height 15
type input "10635 Nw 11th Ave Miami, FL 33150"
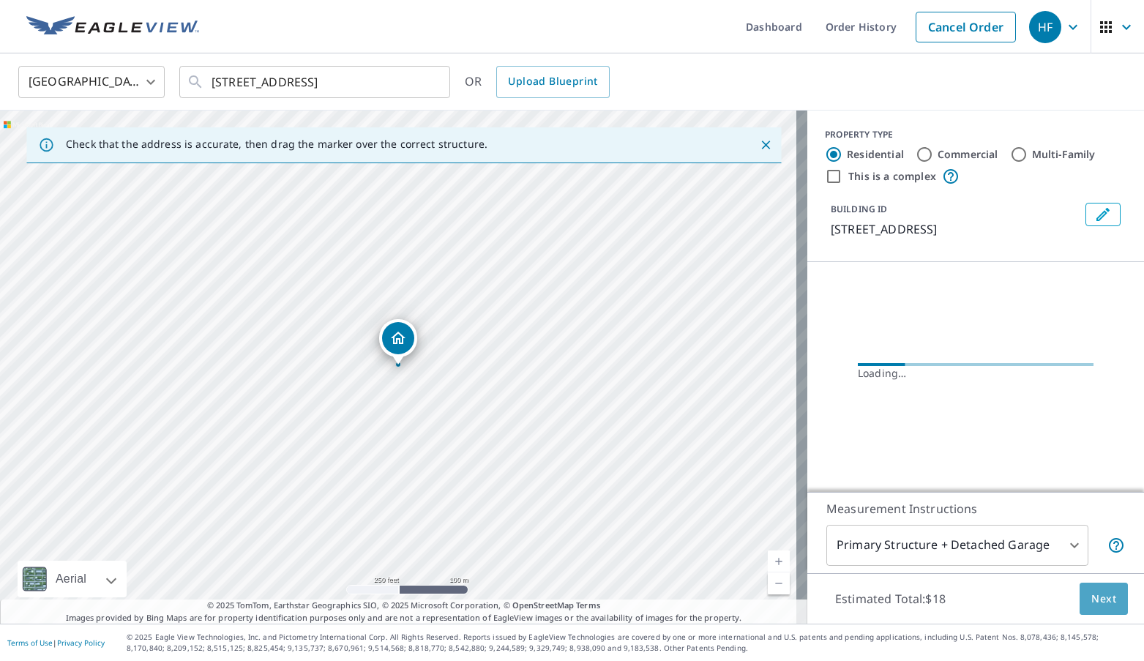
click at [1092, 594] on span "Next" at bounding box center [1103, 599] width 25 height 18
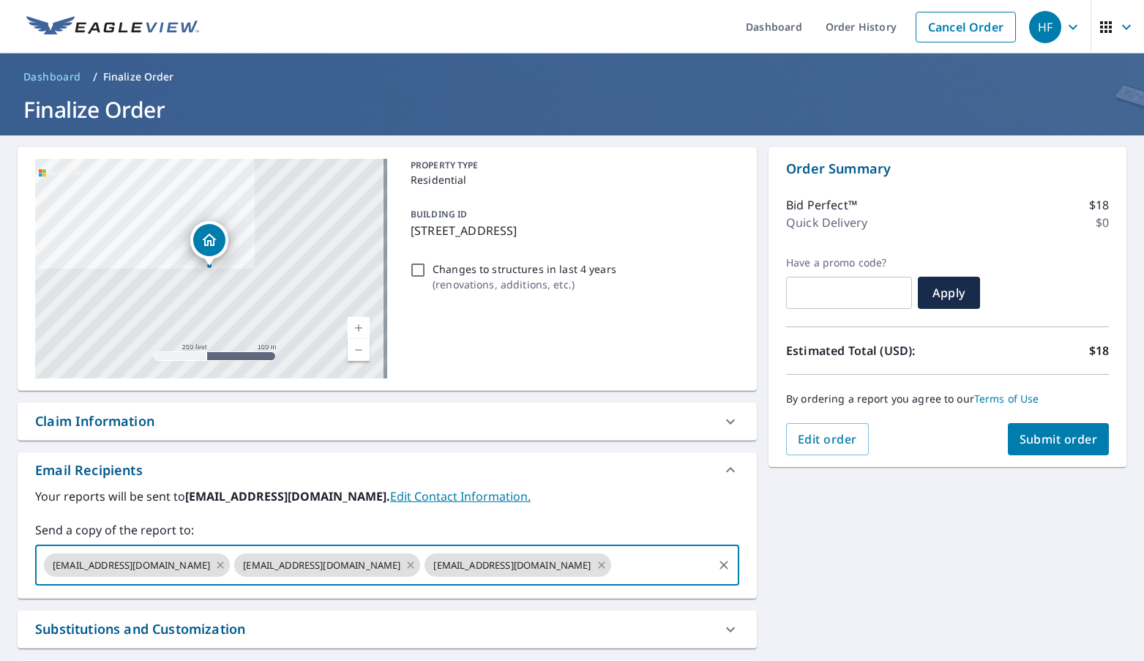
click at [613, 562] on input "text" at bounding box center [661, 565] width 97 height 28
paste input "lpaulino@fhiaremodeling.com"
type input "lpaulino@fhiaremodeling.com"
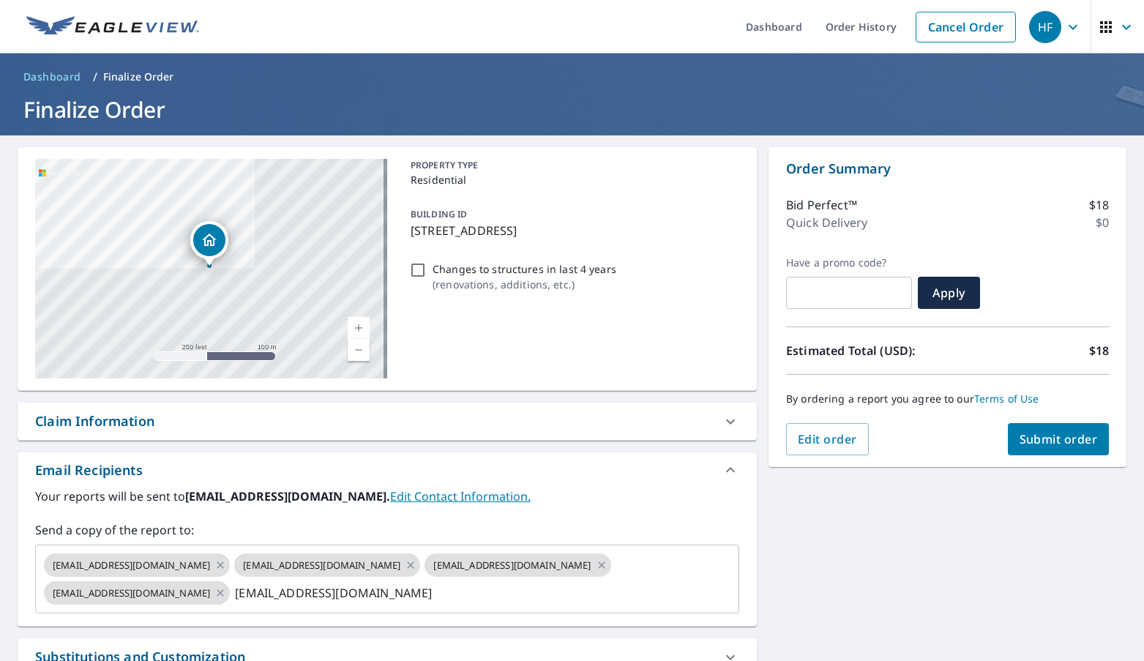
checkbox input "true"
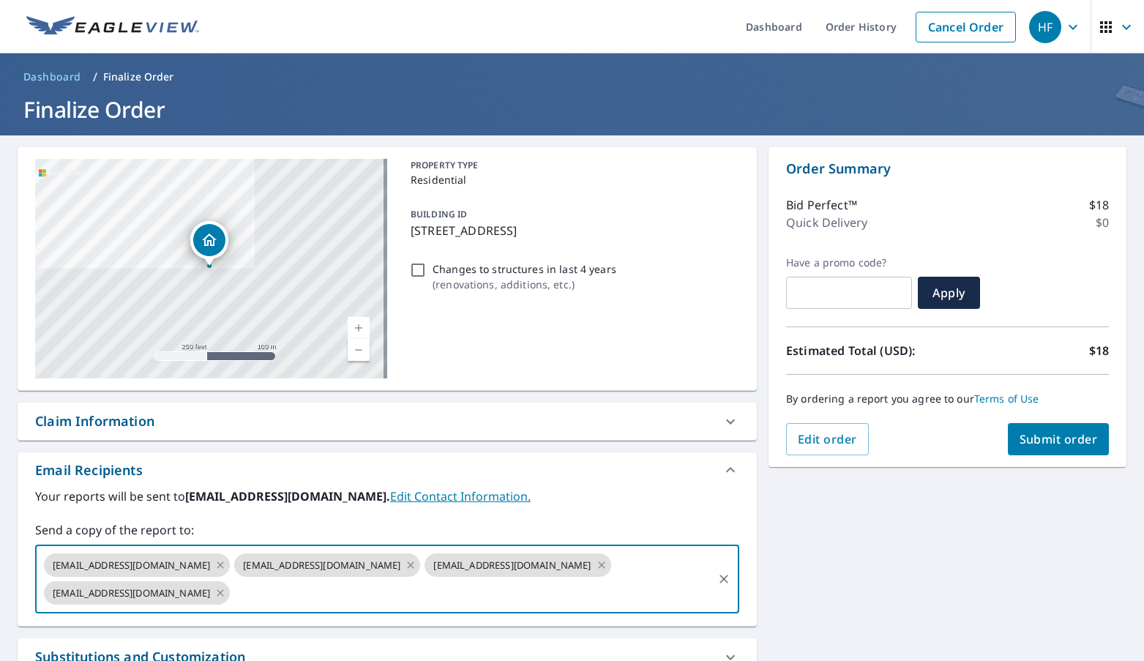
scroll to position [0, 0]
paste input "wzayas@fhiaremodeling.com"
type input "wzayas@fhiaremodeling.com"
click at [1055, 436] on span "Submit order" at bounding box center [1059, 439] width 78 height 16
checkbox input "true"
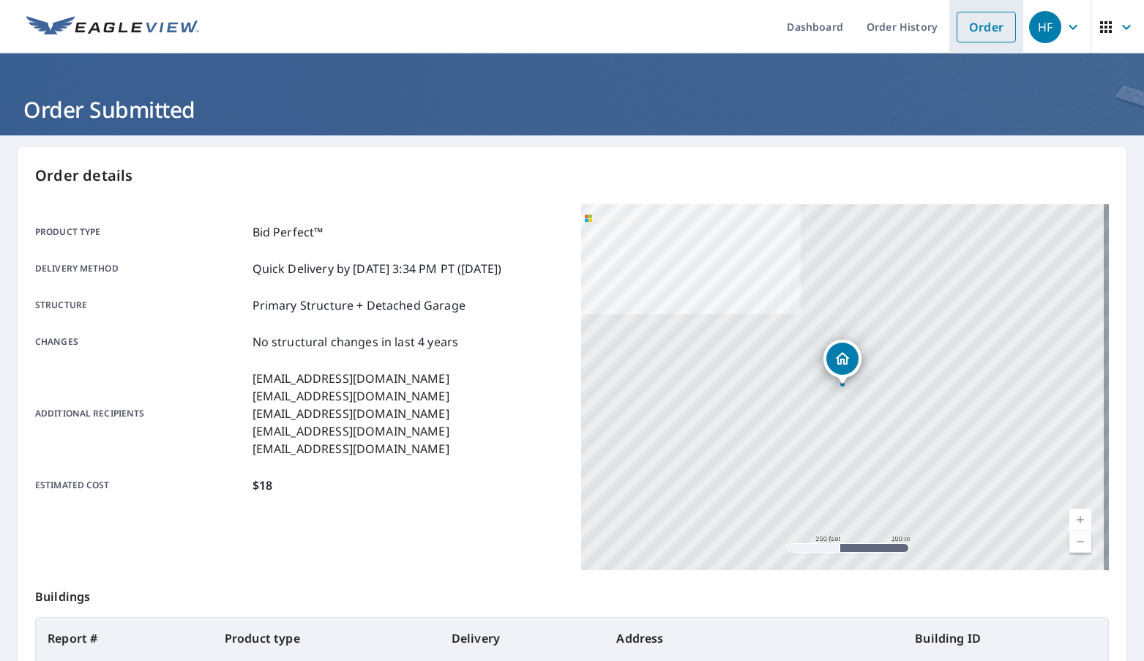
click at [976, 29] on link "Order" at bounding box center [986, 27] width 59 height 31
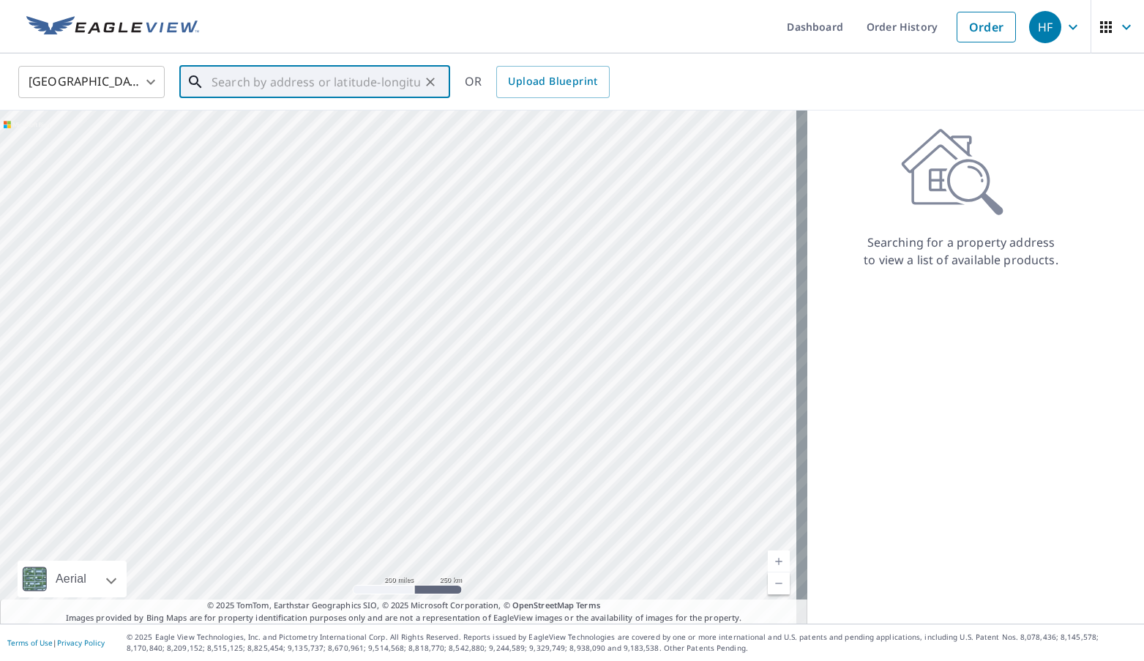
paste input "6215 6th st Vero beach, FL 32968"
click at [266, 128] on span "6215 6th St" at bounding box center [324, 125] width 230 height 18
type input "6215 6th St Vero Beach, FL 32968"
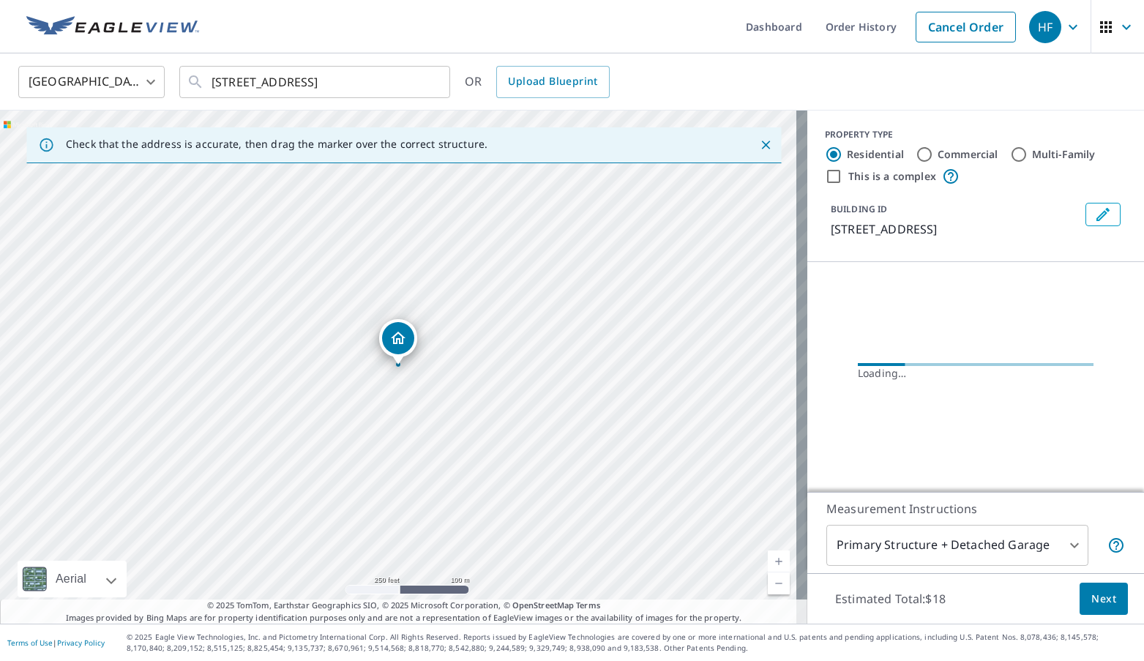
click at [1082, 588] on button "Next" at bounding box center [1104, 599] width 48 height 33
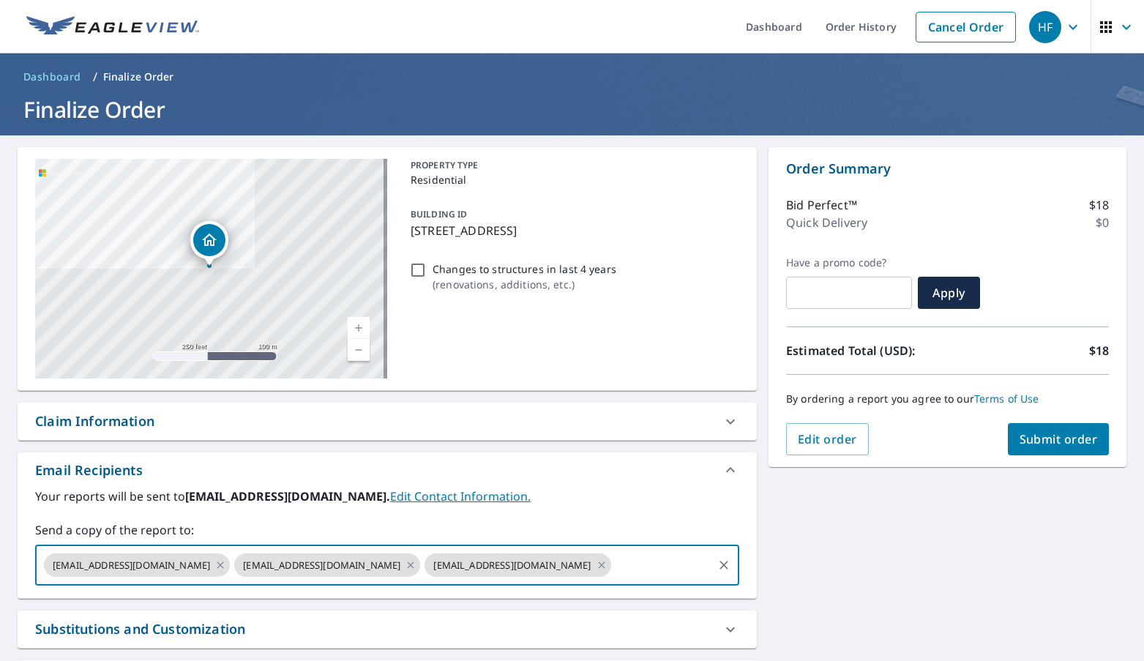
paste input "lpaulino@fhiaremodeling.com"
type input "lpaulino@fhiaremodeling.com"
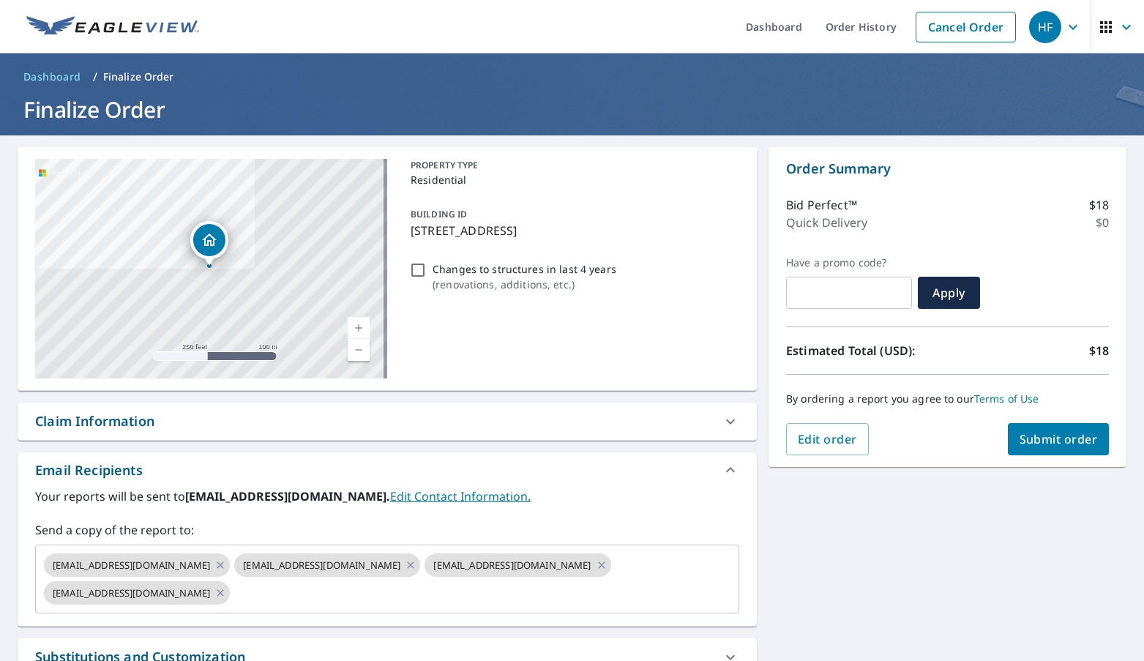
scroll to position [0, 0]
click at [1024, 445] on span "Submit order" at bounding box center [1059, 439] width 78 height 16
checkbox input "true"
